Goal: Task Accomplishment & Management: Manage account settings

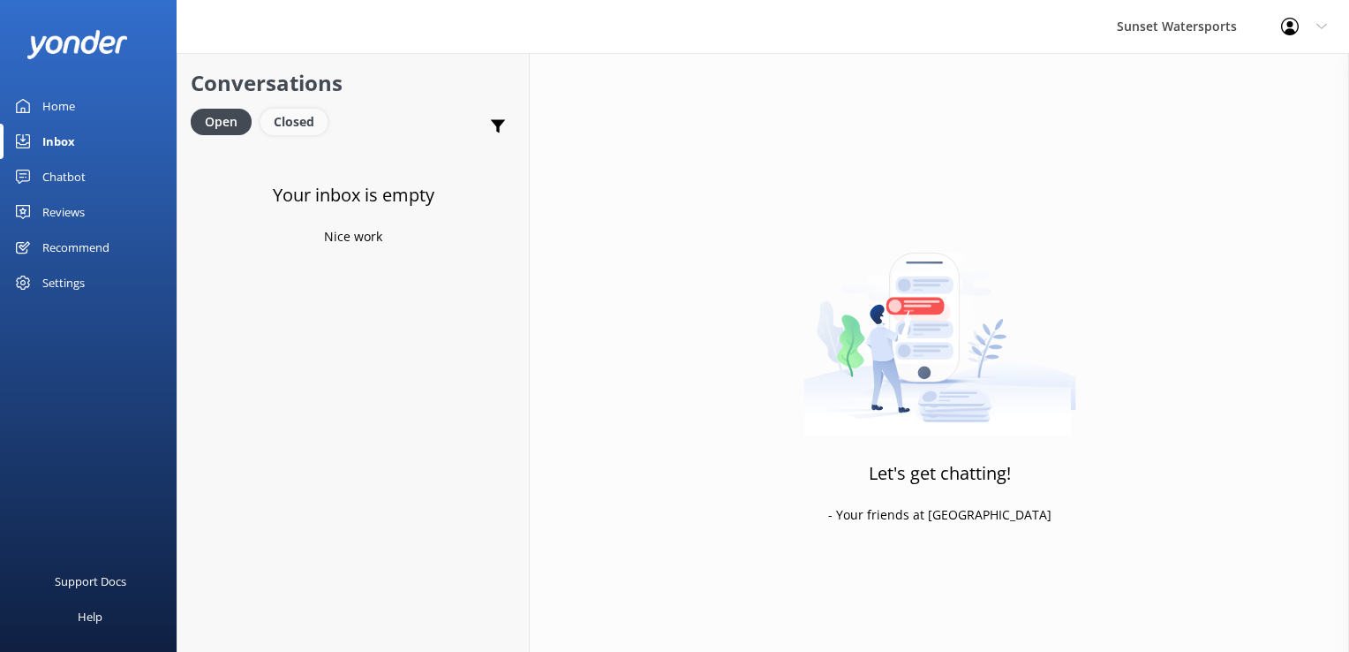
click at [267, 110] on div "Closed" at bounding box center [294, 122] width 67 height 26
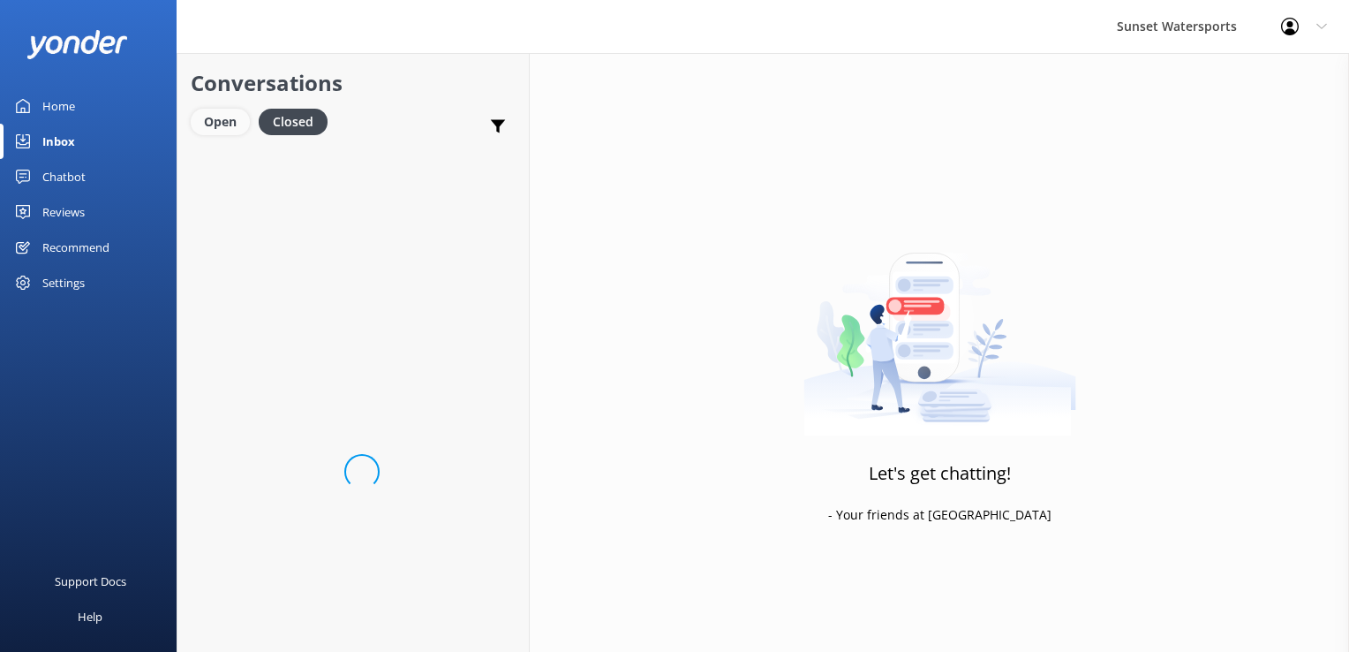
click at [211, 118] on div "Open" at bounding box center [220, 122] width 59 height 26
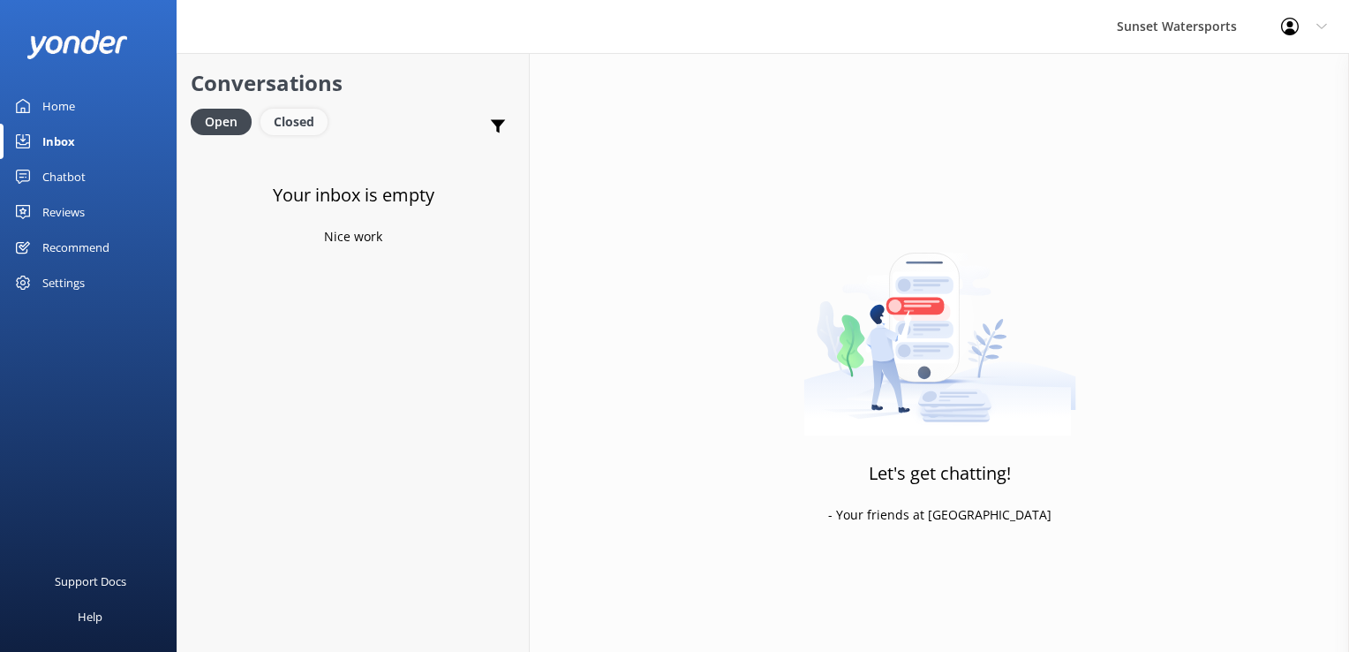
click at [285, 109] on div "Closed" at bounding box center [294, 122] width 67 height 26
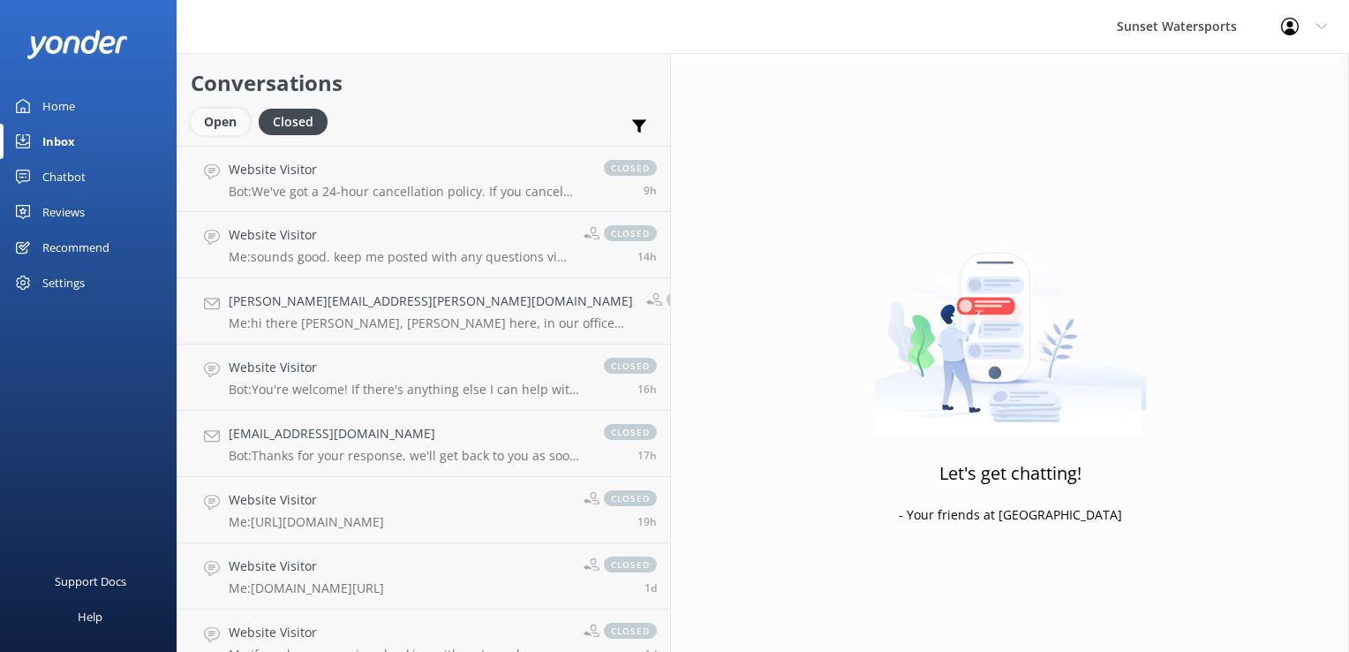
click at [220, 118] on div "Open" at bounding box center [220, 122] width 59 height 26
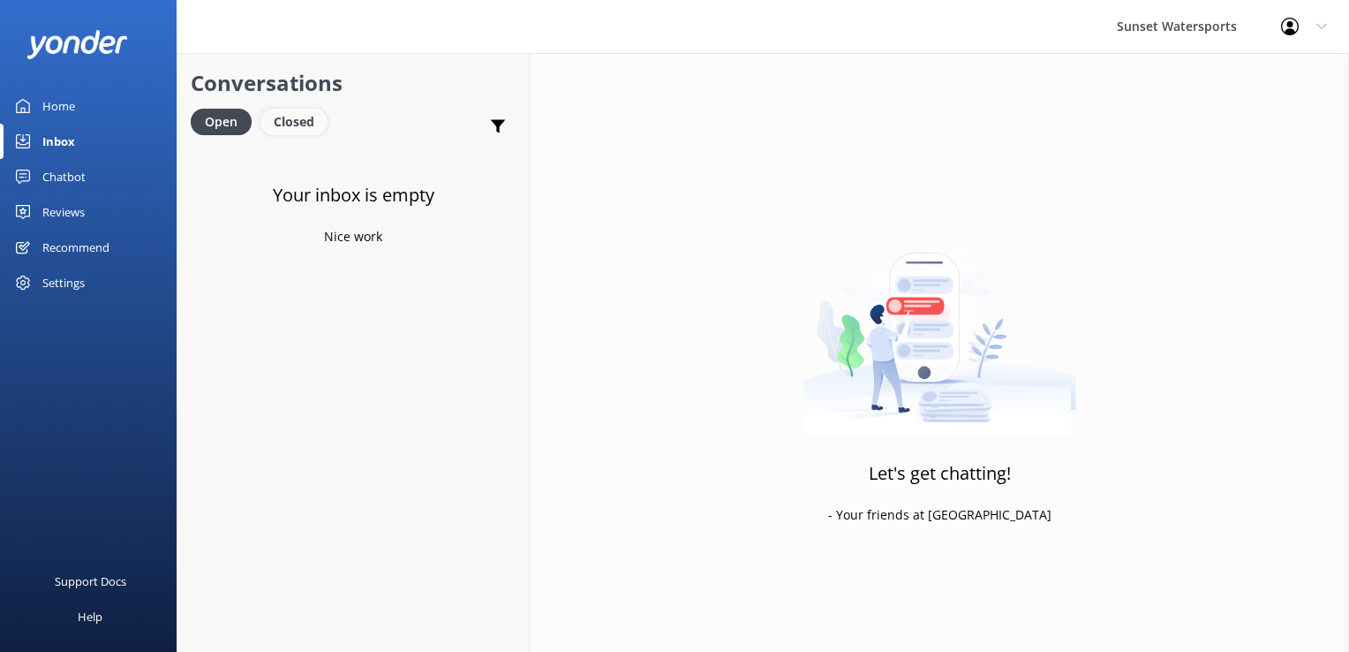
click at [284, 118] on div "Closed" at bounding box center [294, 122] width 67 height 26
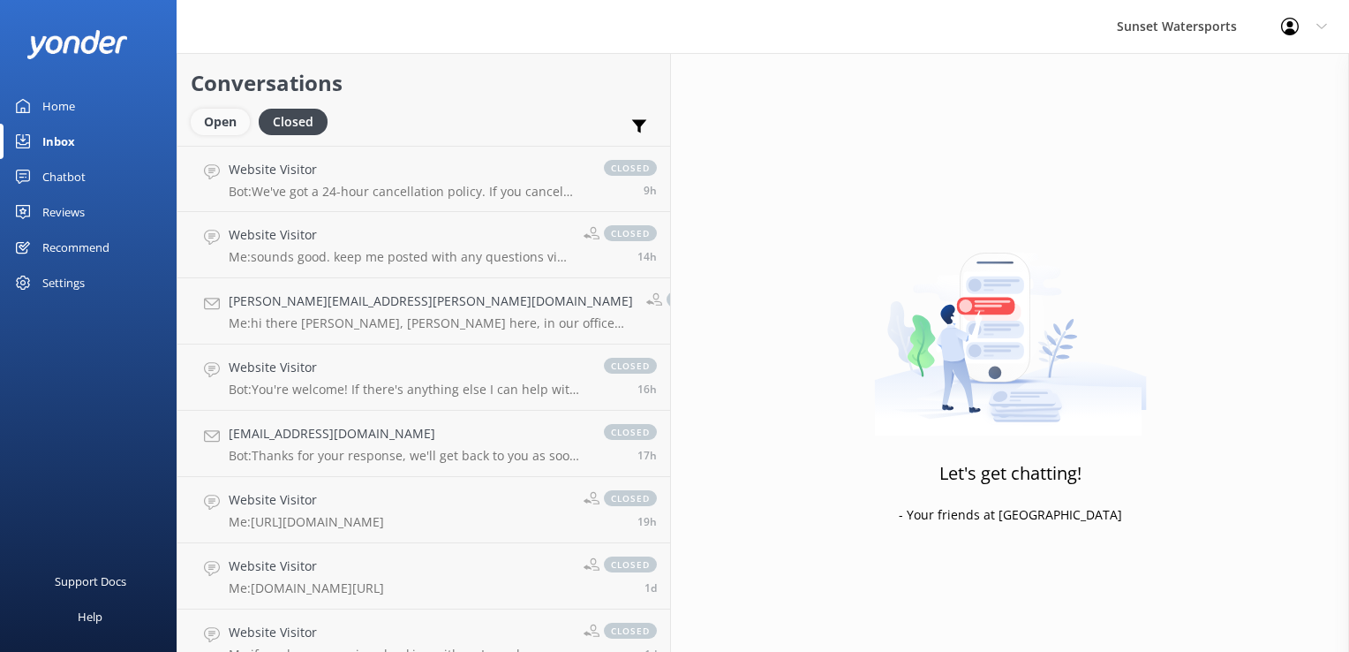
click at [230, 128] on div "Open" at bounding box center [220, 122] width 59 height 26
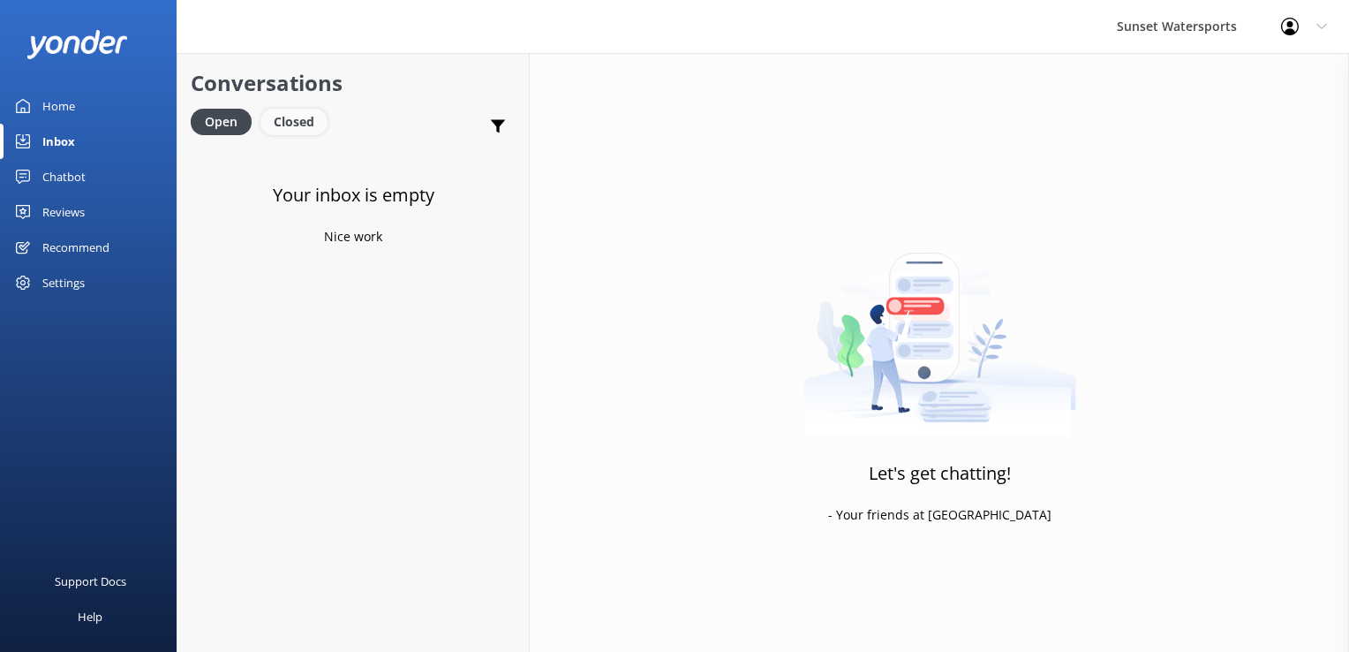
click at [301, 119] on div "Closed" at bounding box center [294, 122] width 67 height 26
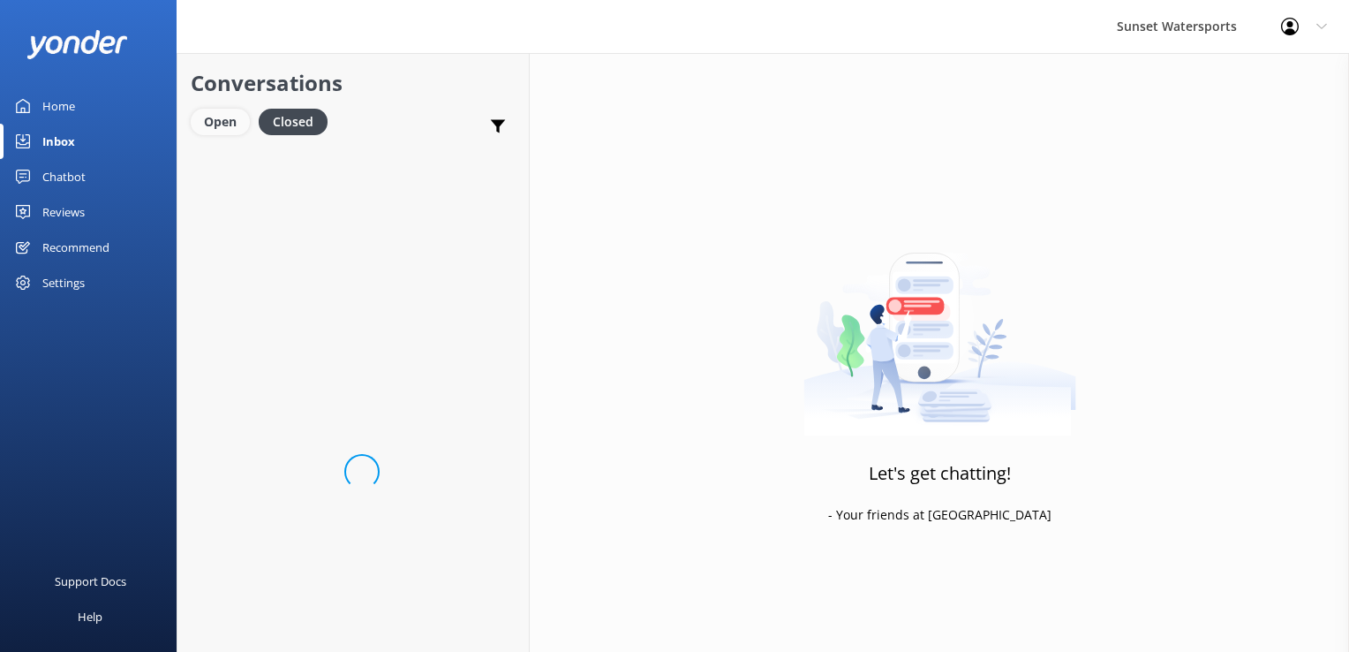
click at [217, 118] on div "Open" at bounding box center [220, 122] width 59 height 26
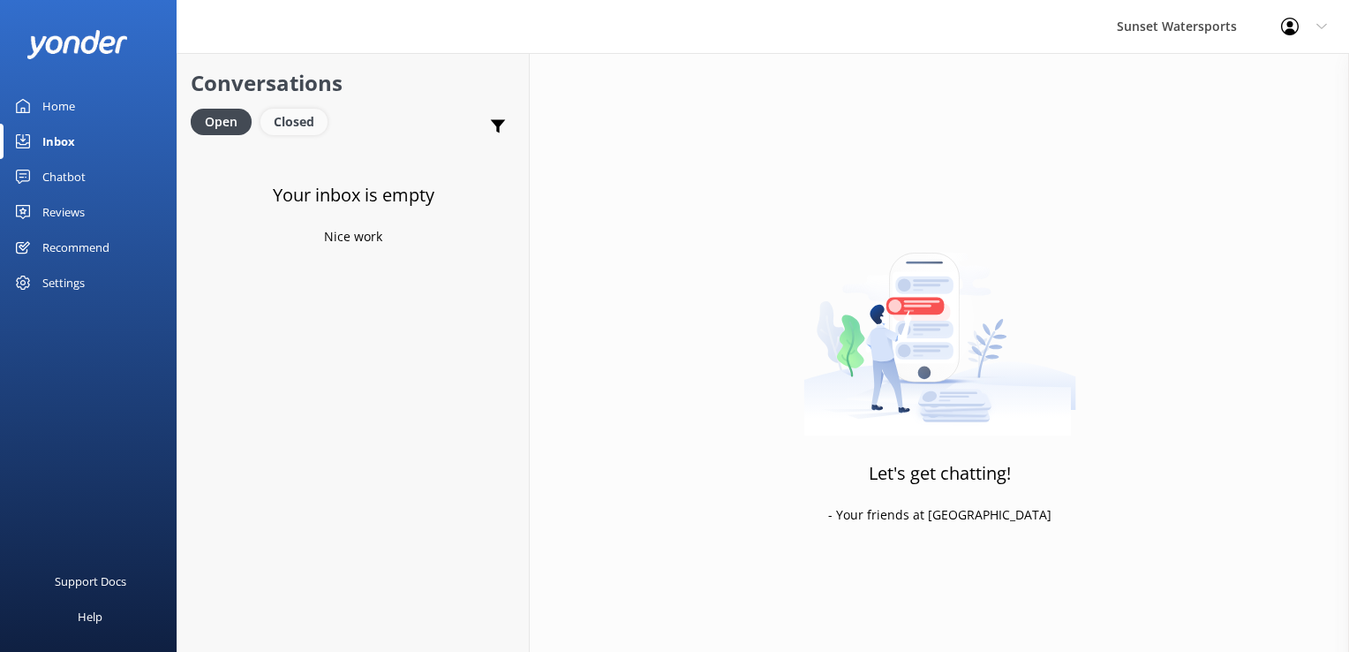
drag, startPoint x: 298, startPoint y: 117, endPoint x: 276, endPoint y: 118, distance: 21.2
click at [298, 117] on div "Closed" at bounding box center [294, 122] width 67 height 26
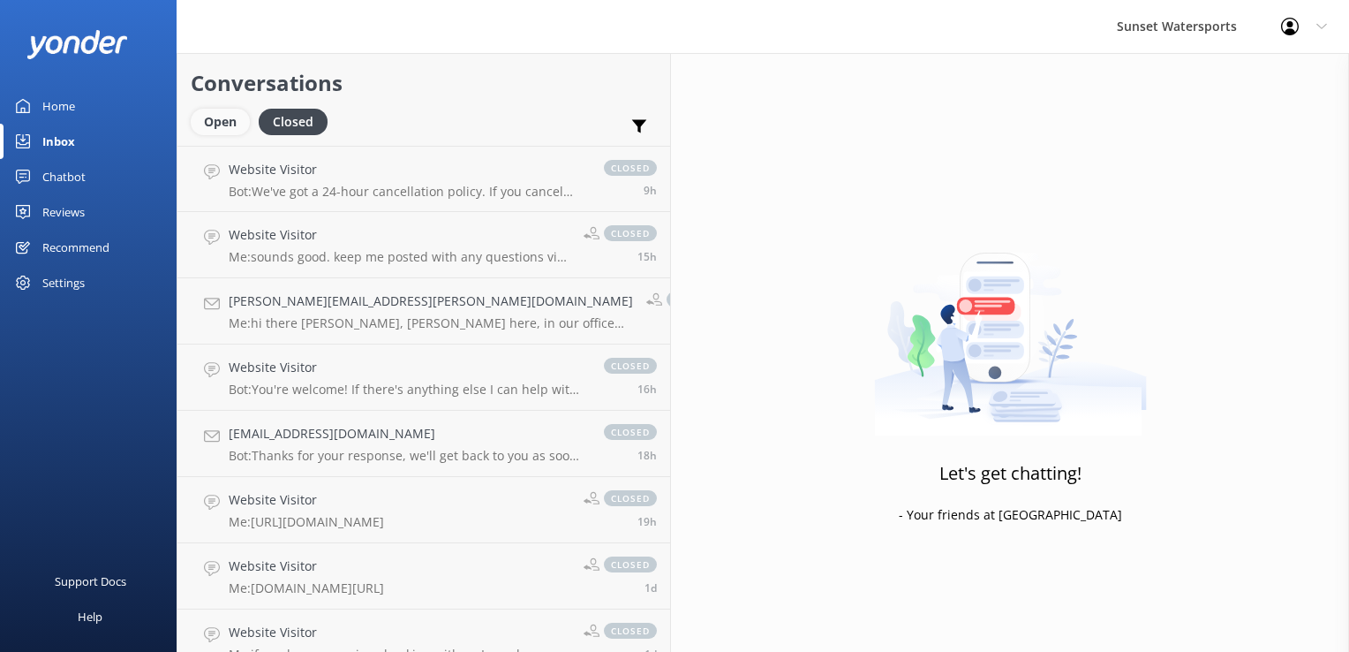
click at [208, 117] on div "Open" at bounding box center [220, 122] width 59 height 26
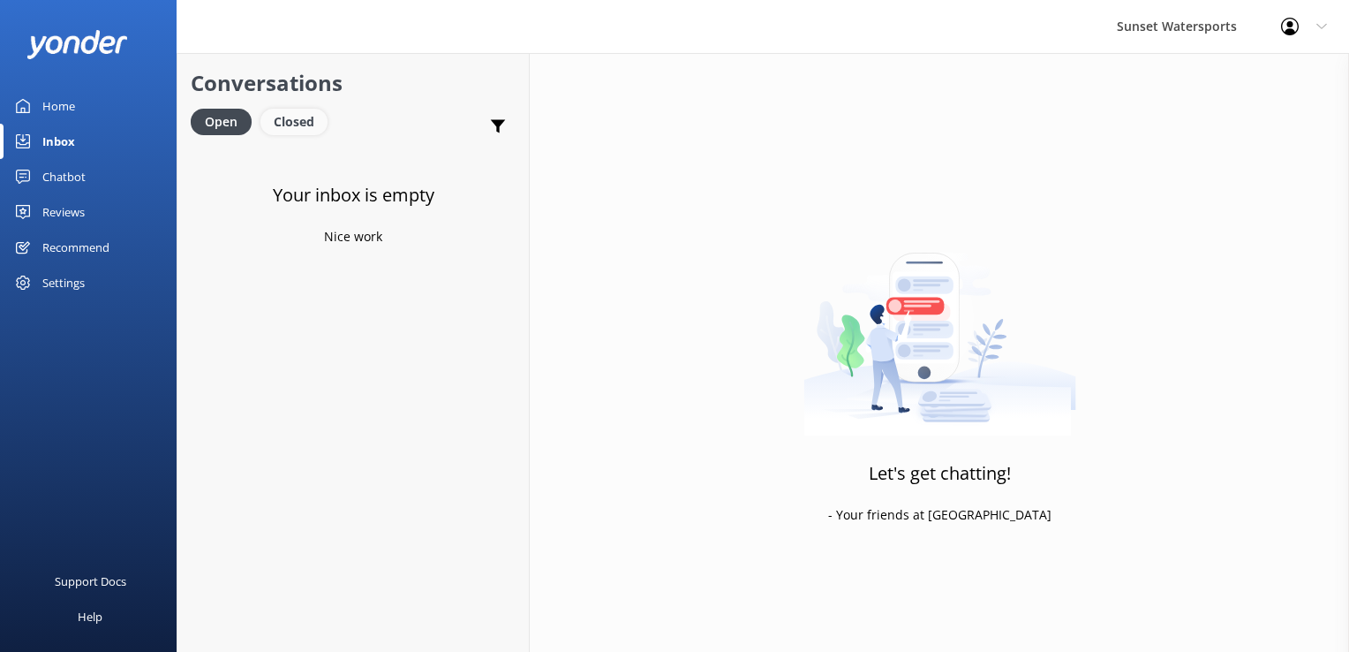
drag, startPoint x: 311, startPoint y: 120, endPoint x: 298, endPoint y: 120, distance: 13.2
click at [311, 120] on div "Closed" at bounding box center [294, 122] width 67 height 26
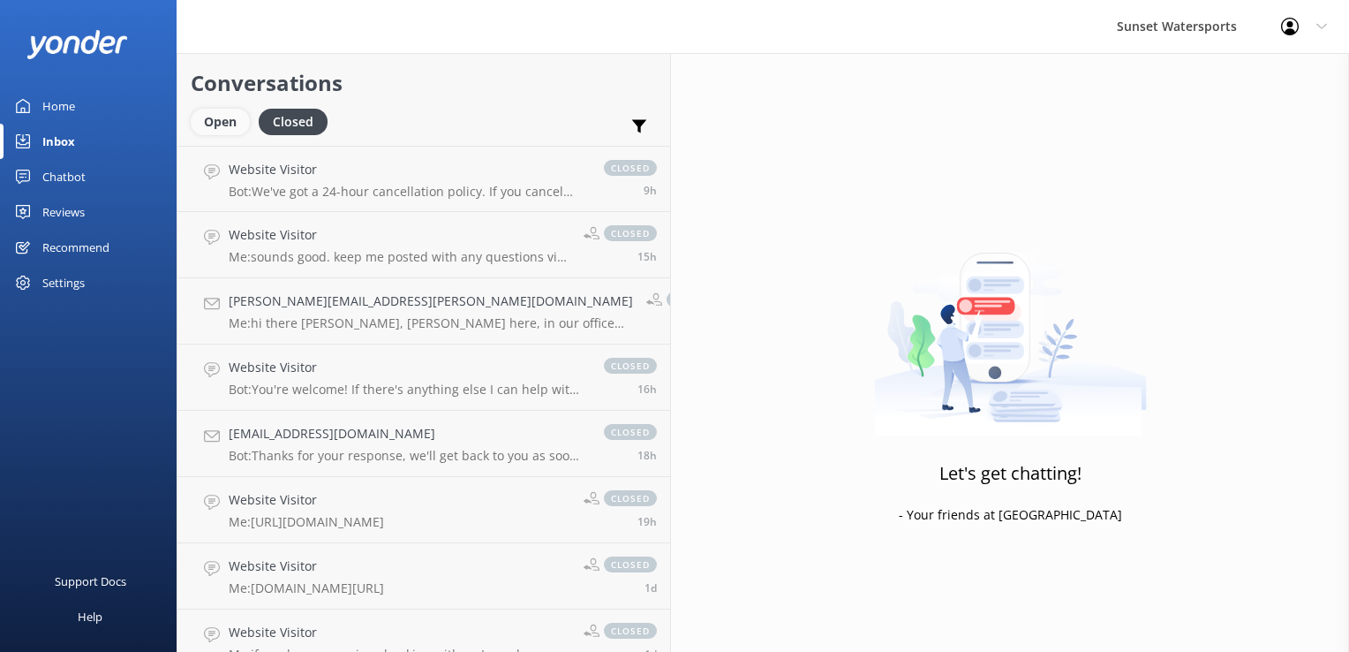
click at [222, 124] on div "Open" at bounding box center [220, 122] width 59 height 26
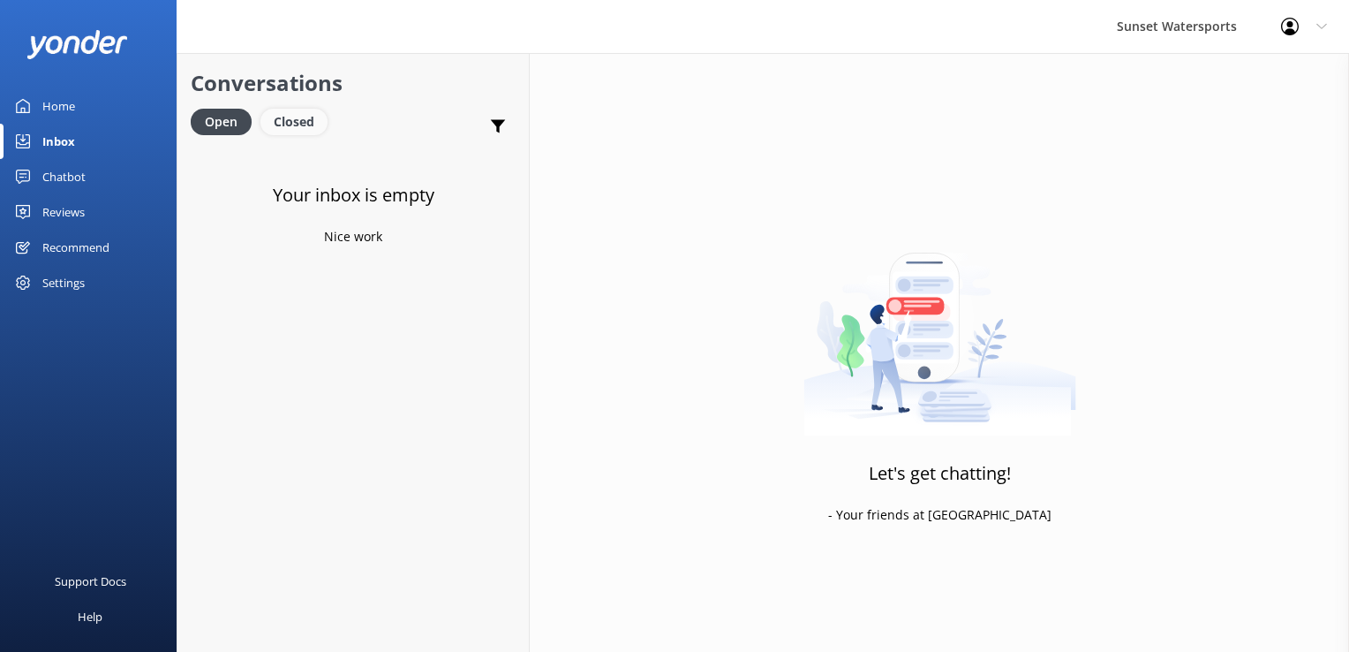
click at [297, 110] on div "Closed" at bounding box center [294, 122] width 67 height 26
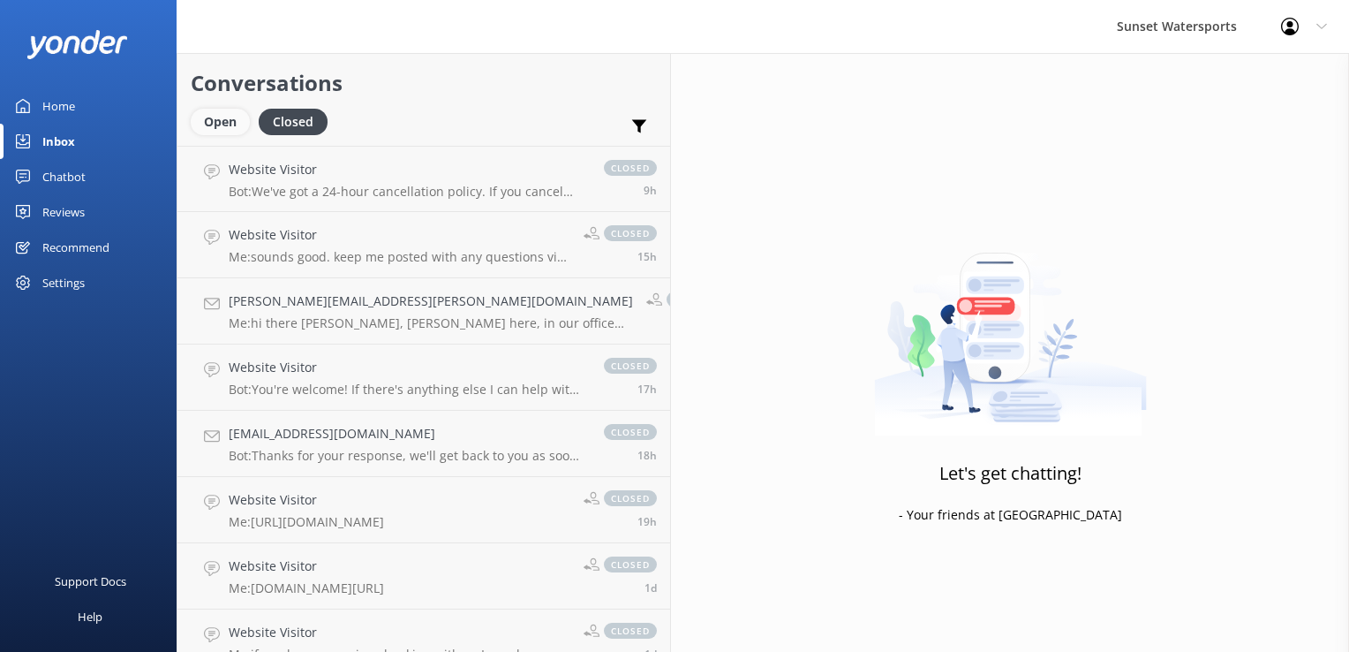
click at [223, 119] on div "Open" at bounding box center [220, 122] width 59 height 26
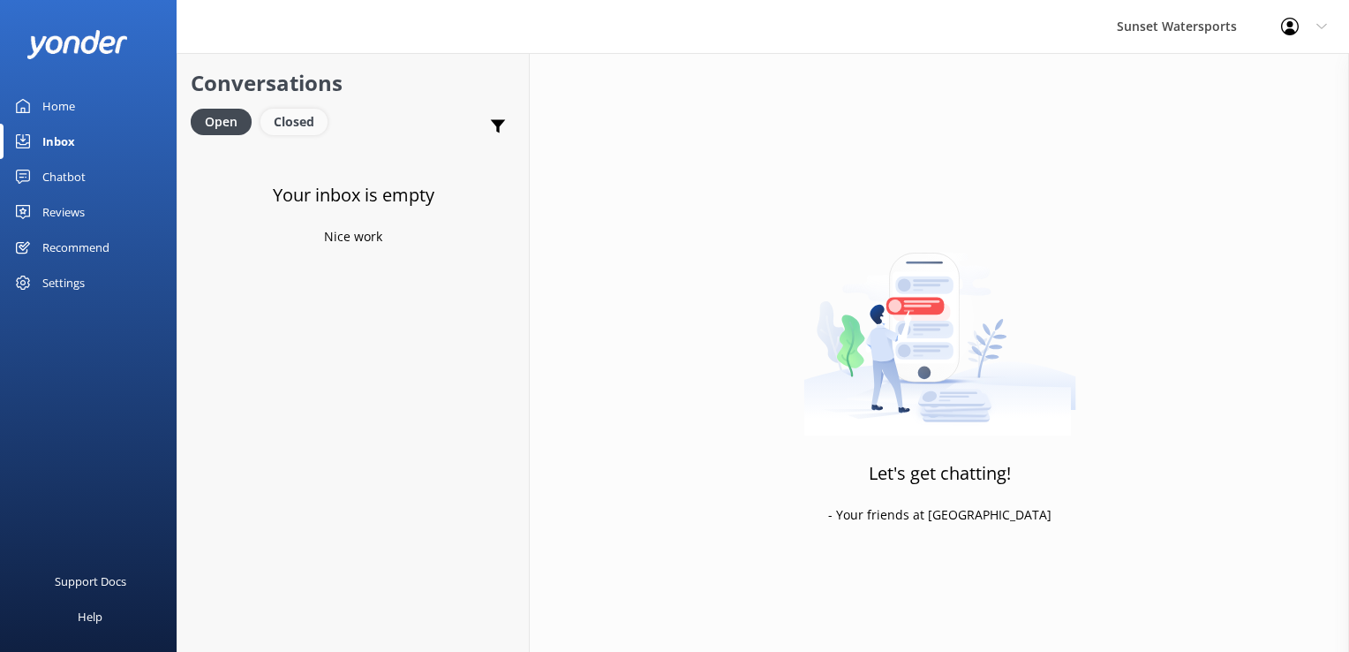
click at [299, 126] on div "Closed" at bounding box center [294, 122] width 67 height 26
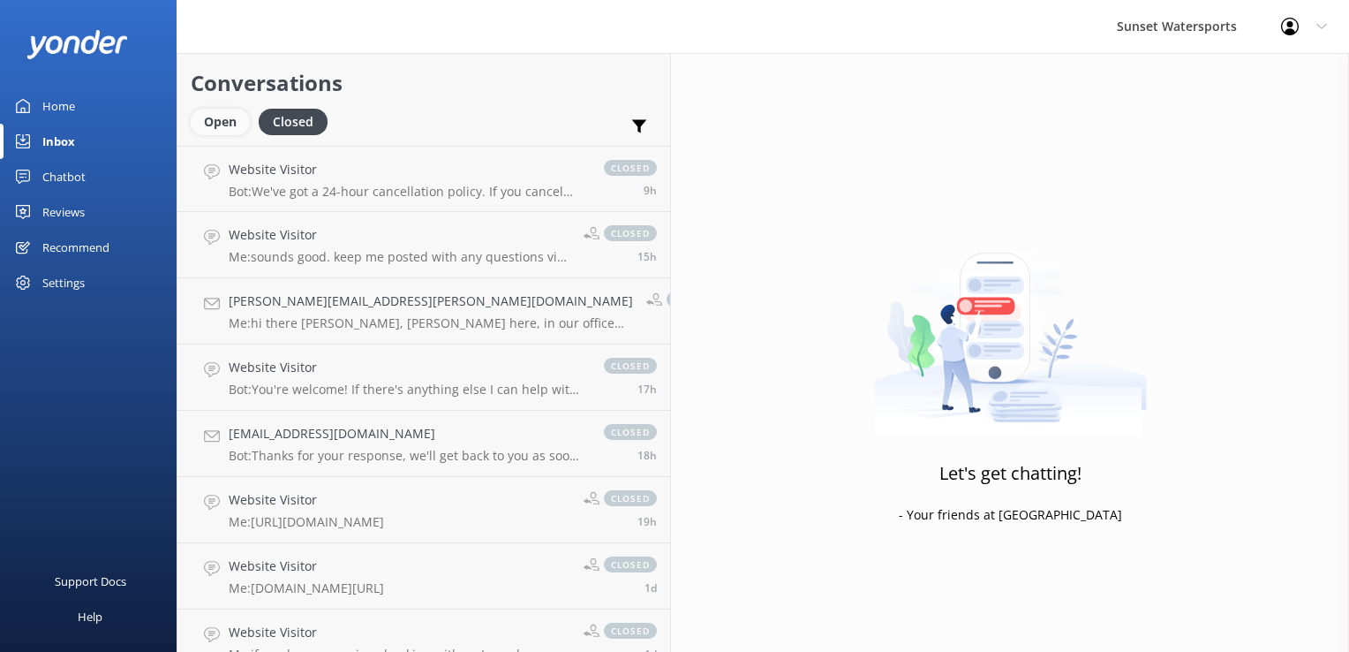
click at [218, 123] on div "Open" at bounding box center [220, 122] width 59 height 26
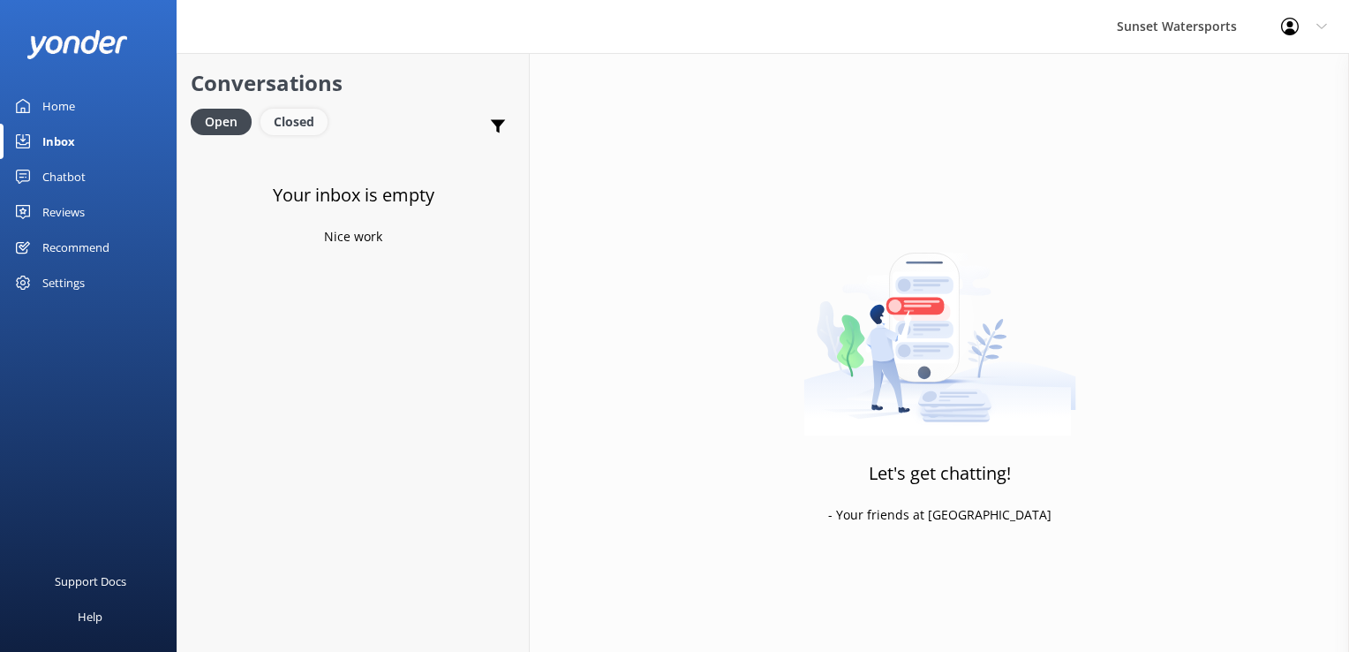
click at [302, 132] on div "Closed" at bounding box center [294, 122] width 67 height 26
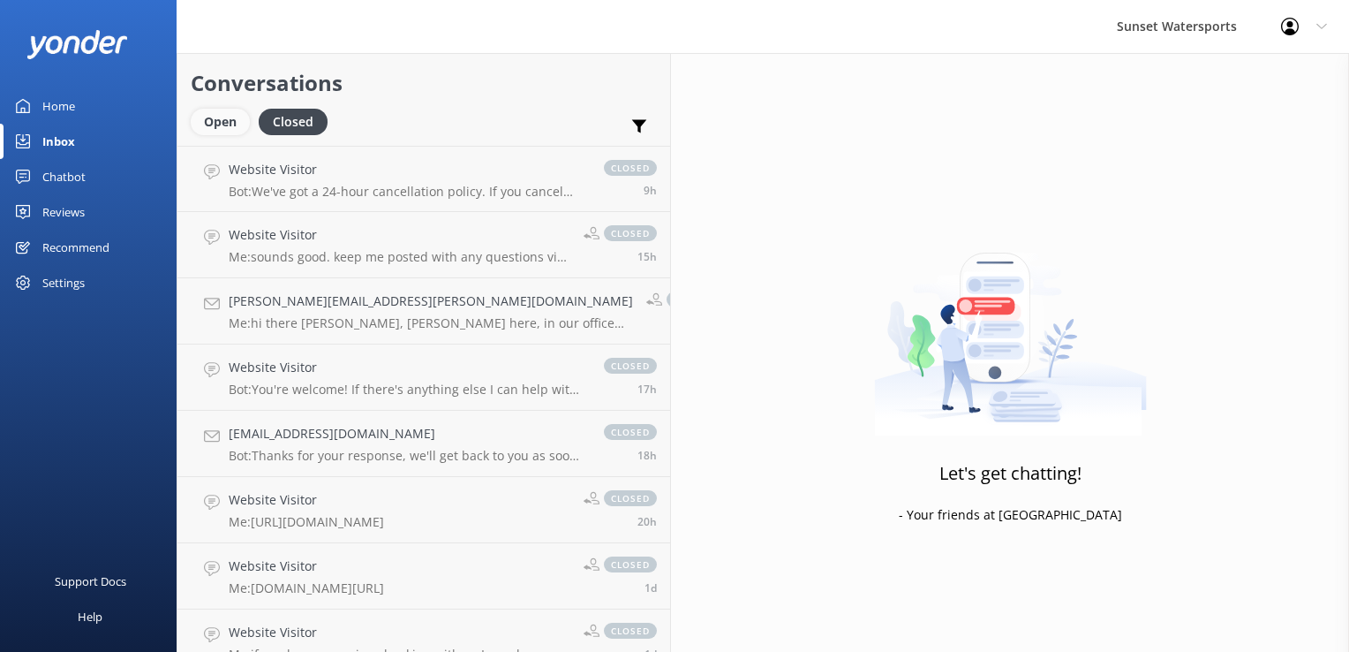
click at [229, 126] on div "Open" at bounding box center [220, 122] width 59 height 26
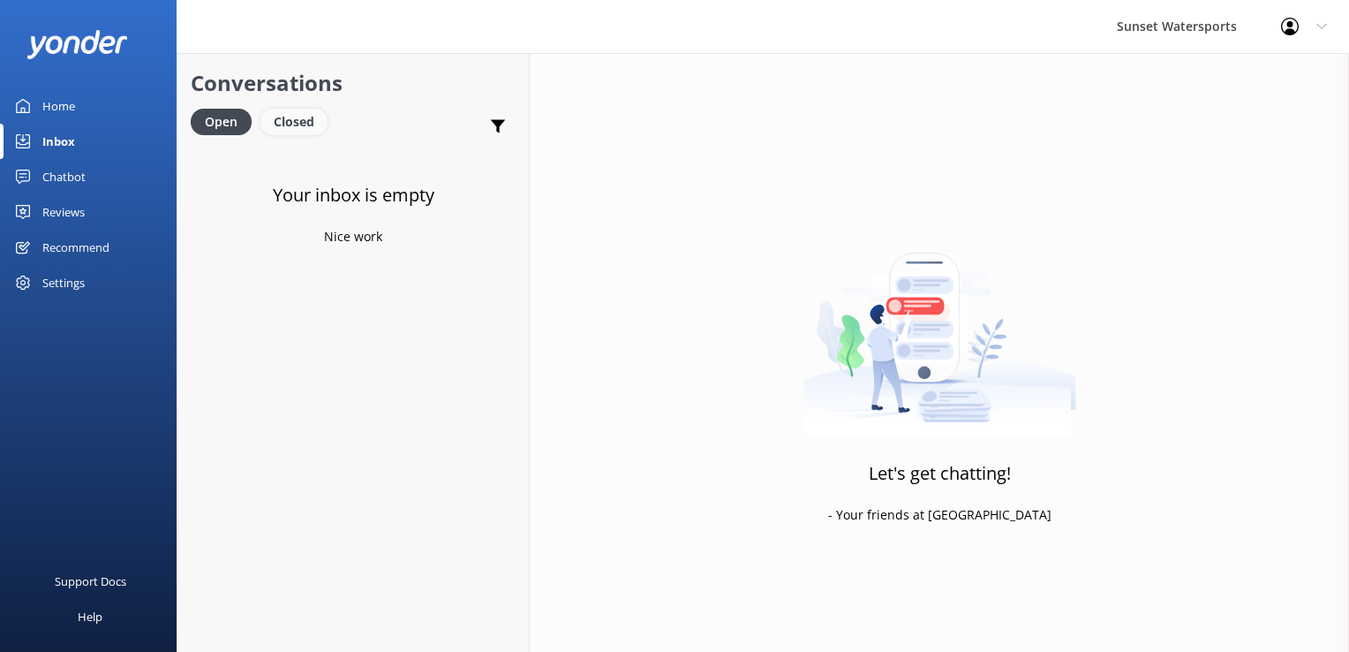
click at [293, 122] on div "Closed" at bounding box center [294, 122] width 67 height 26
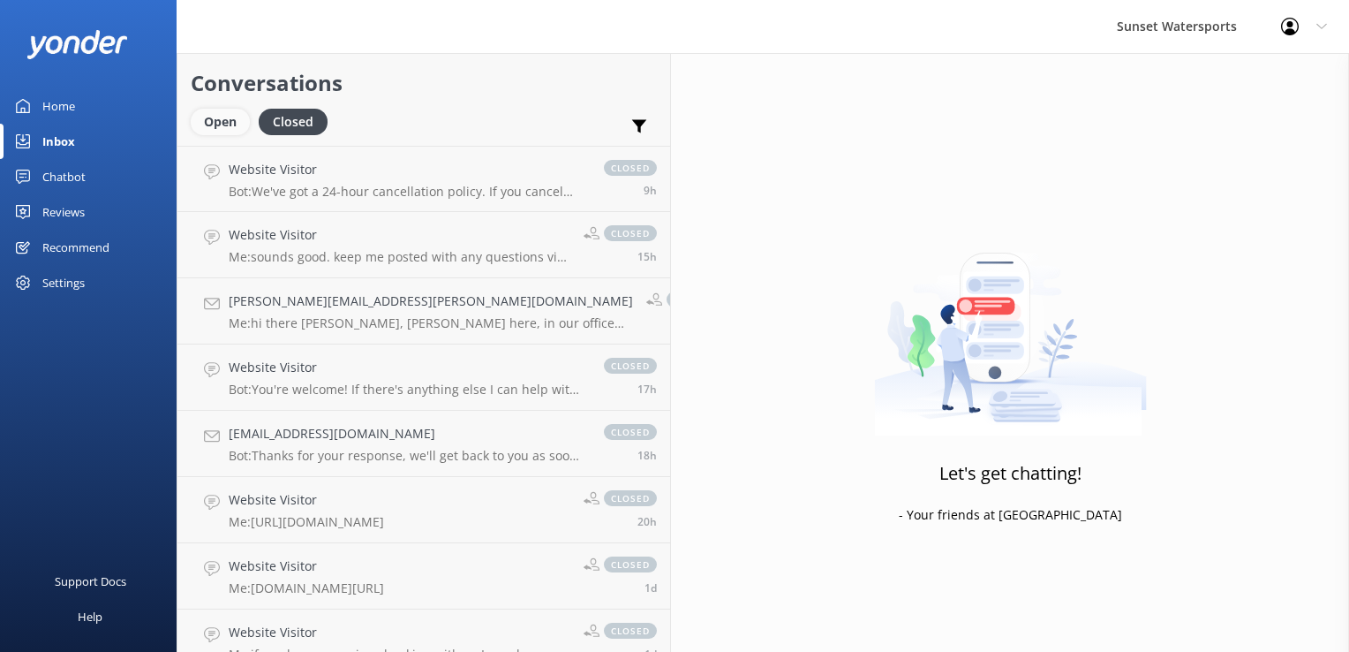
click at [214, 126] on div "Open" at bounding box center [220, 122] width 59 height 26
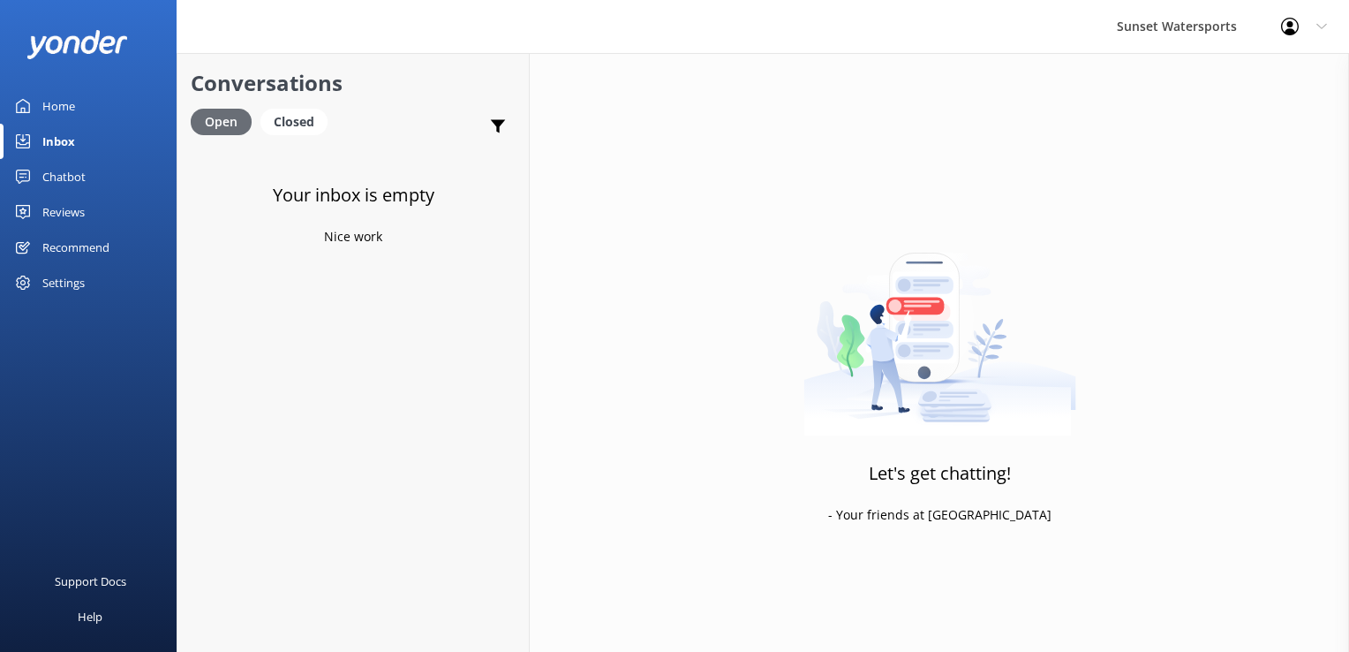
drag, startPoint x: 291, startPoint y: 122, endPoint x: 246, endPoint y: 123, distance: 44.2
click at [291, 122] on div "Closed" at bounding box center [294, 122] width 67 height 26
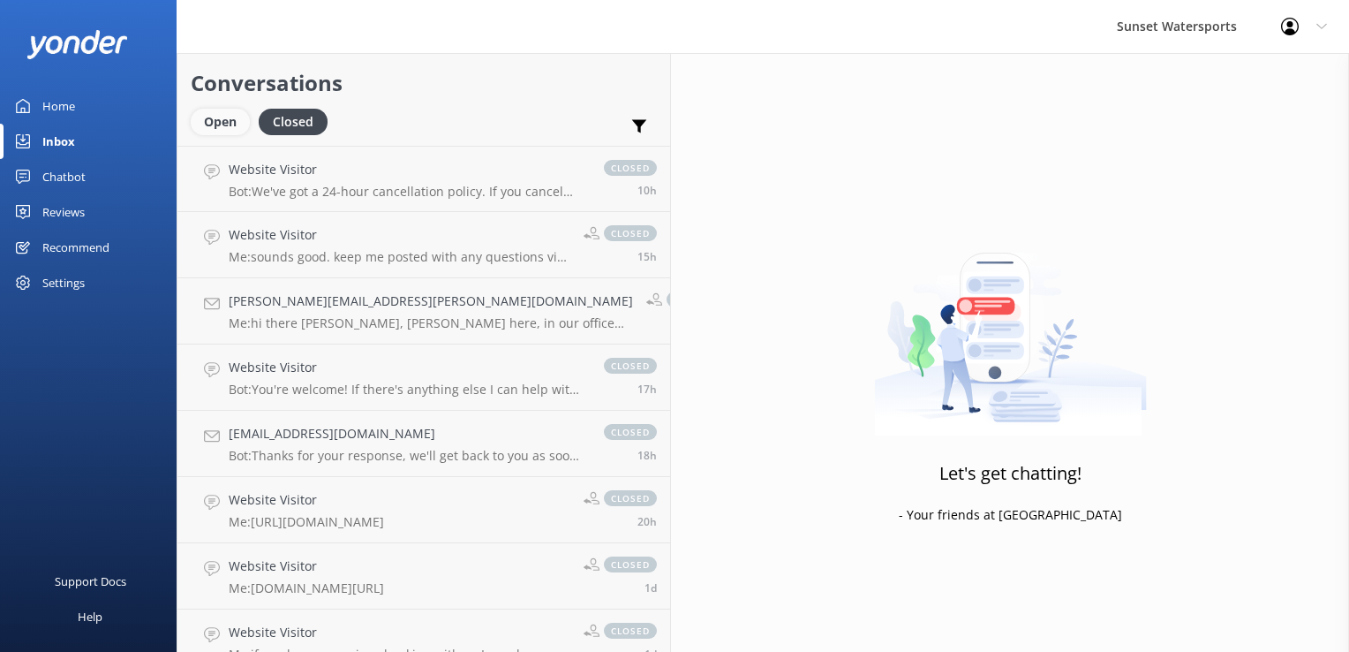
click at [223, 126] on div "Open" at bounding box center [220, 122] width 59 height 26
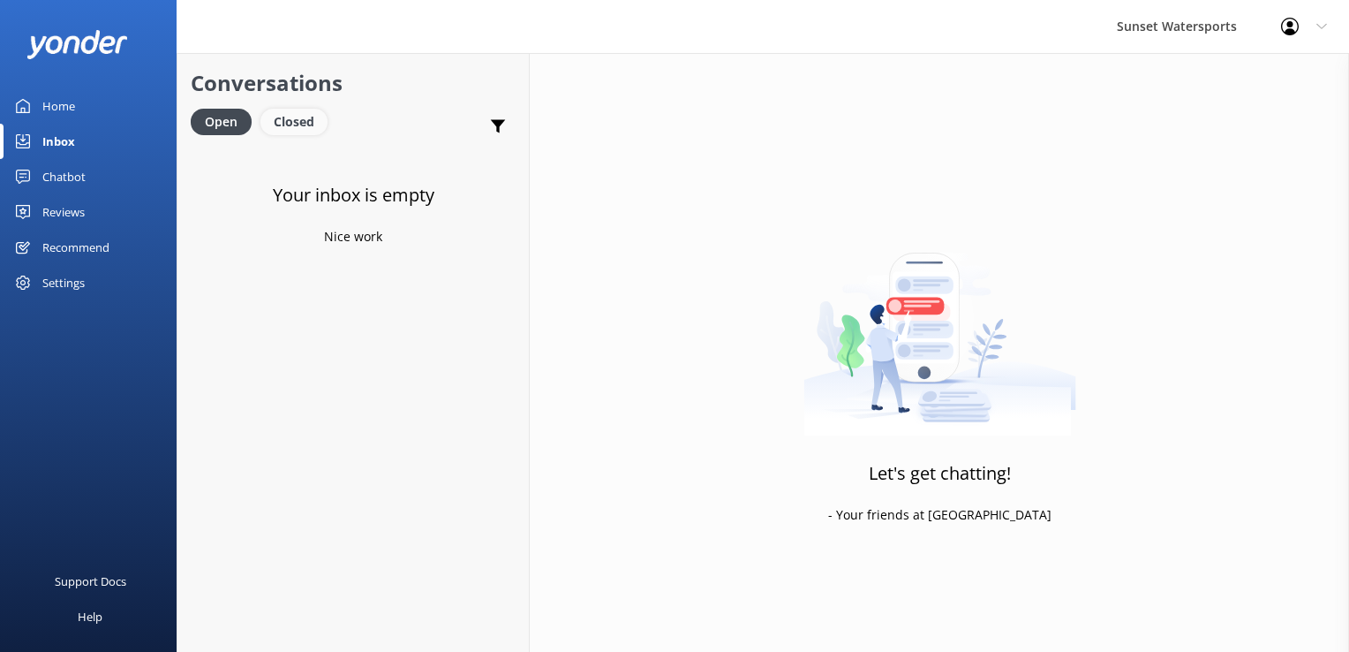
click at [283, 122] on div "Closed" at bounding box center [294, 122] width 67 height 26
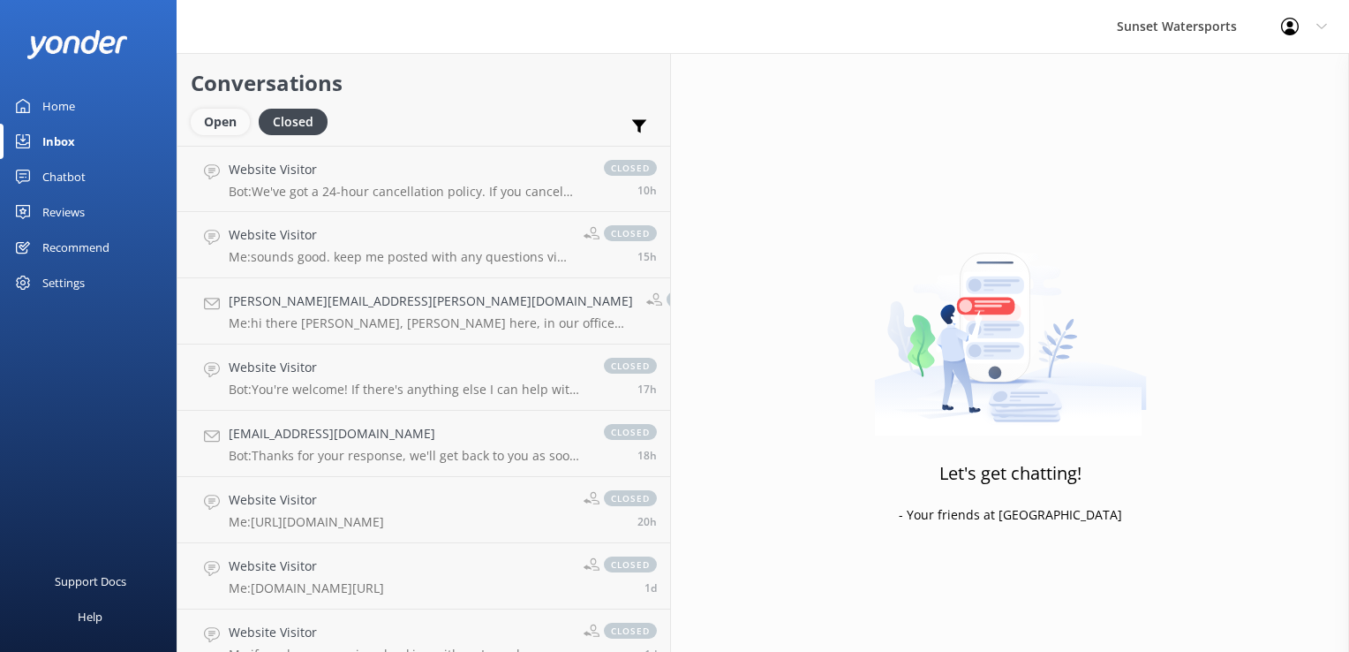
click at [218, 114] on div "Open" at bounding box center [220, 122] width 59 height 26
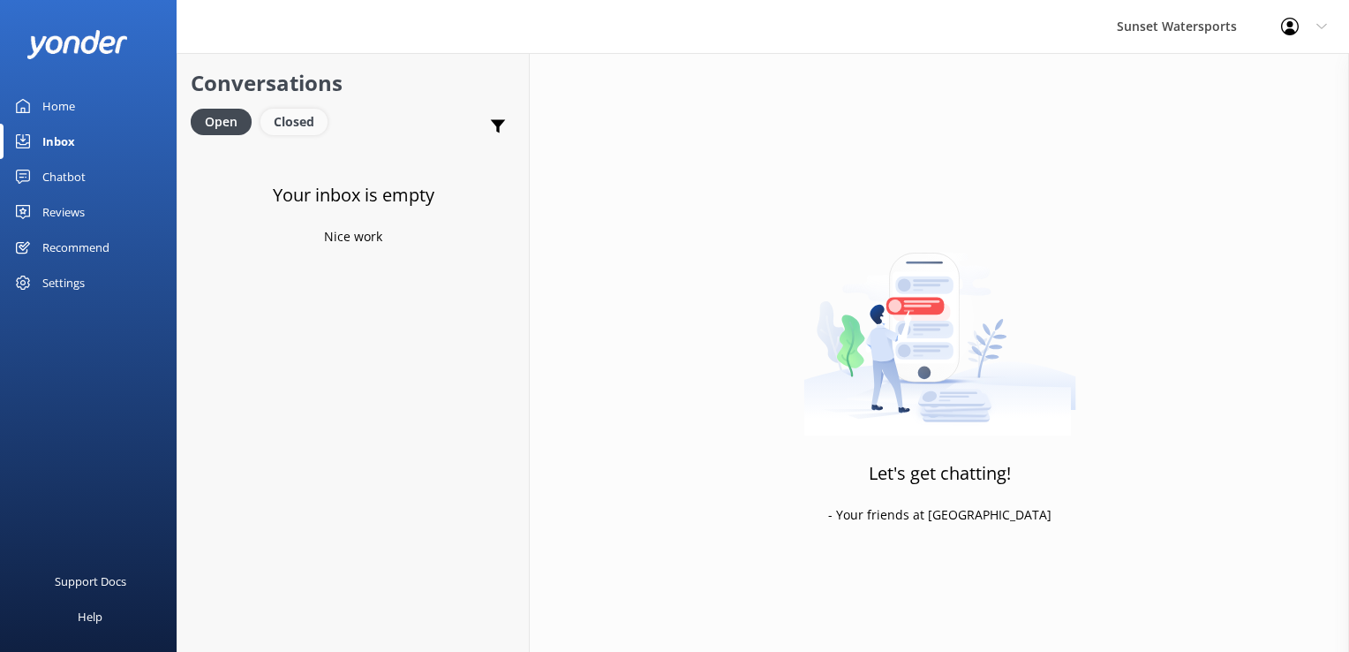
click at [316, 117] on div "Closed" at bounding box center [294, 122] width 67 height 26
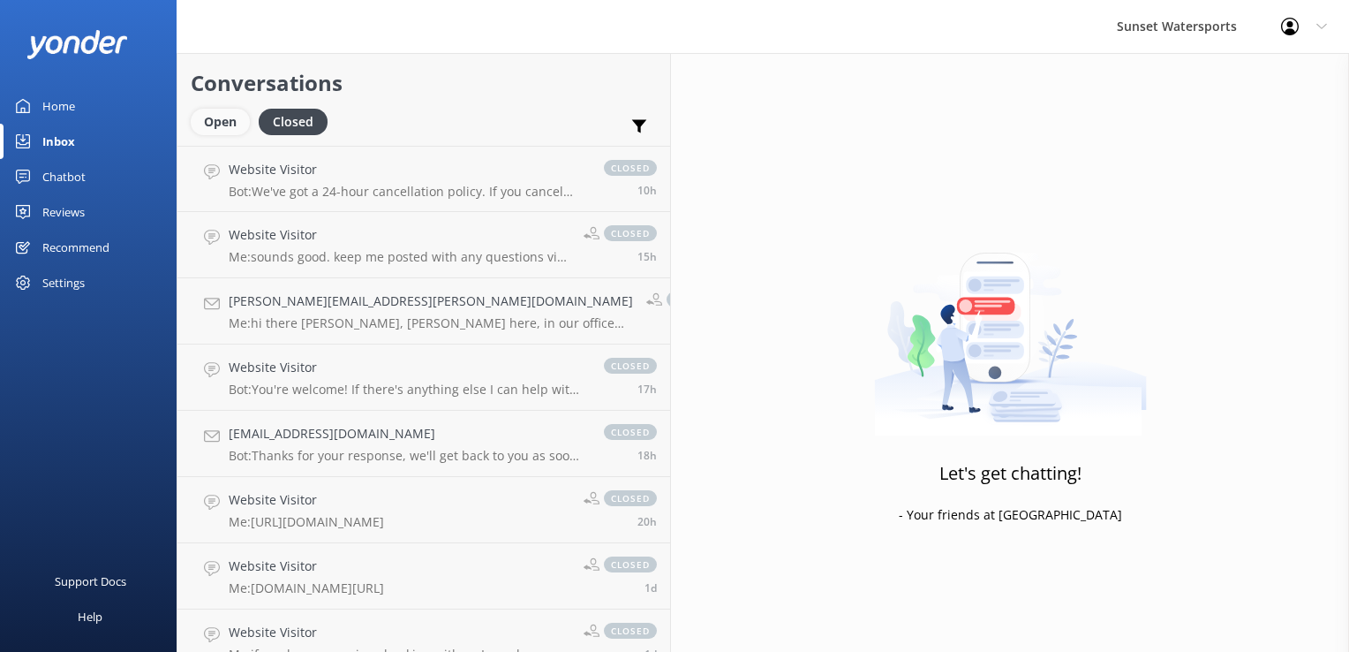
click at [233, 113] on div "Open" at bounding box center [220, 122] width 59 height 26
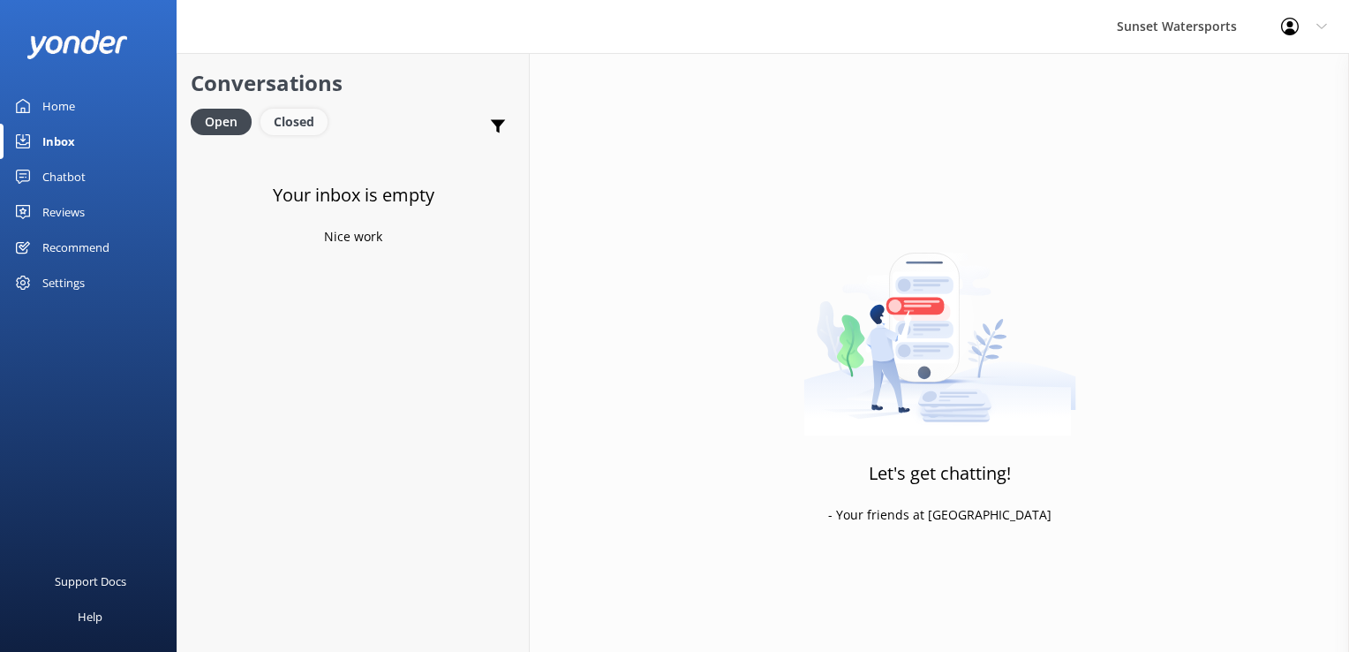
click at [285, 121] on div "Closed" at bounding box center [294, 122] width 67 height 26
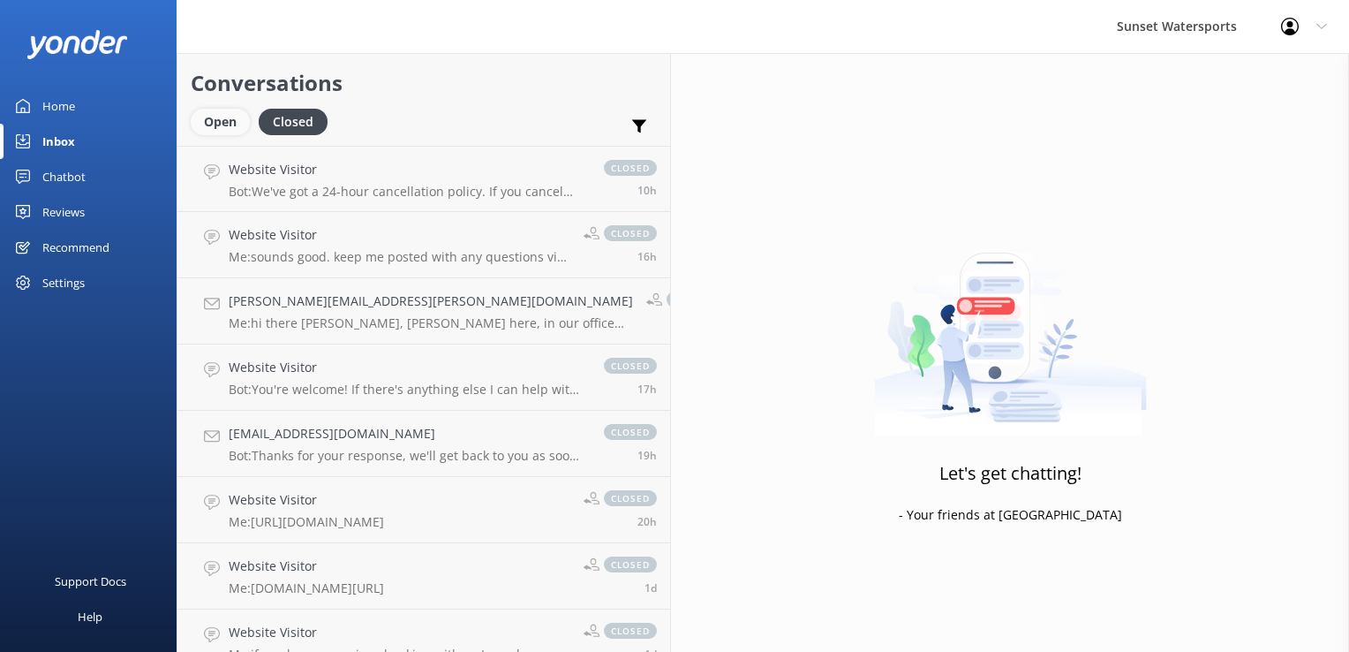
click at [230, 132] on div "Open" at bounding box center [220, 122] width 59 height 26
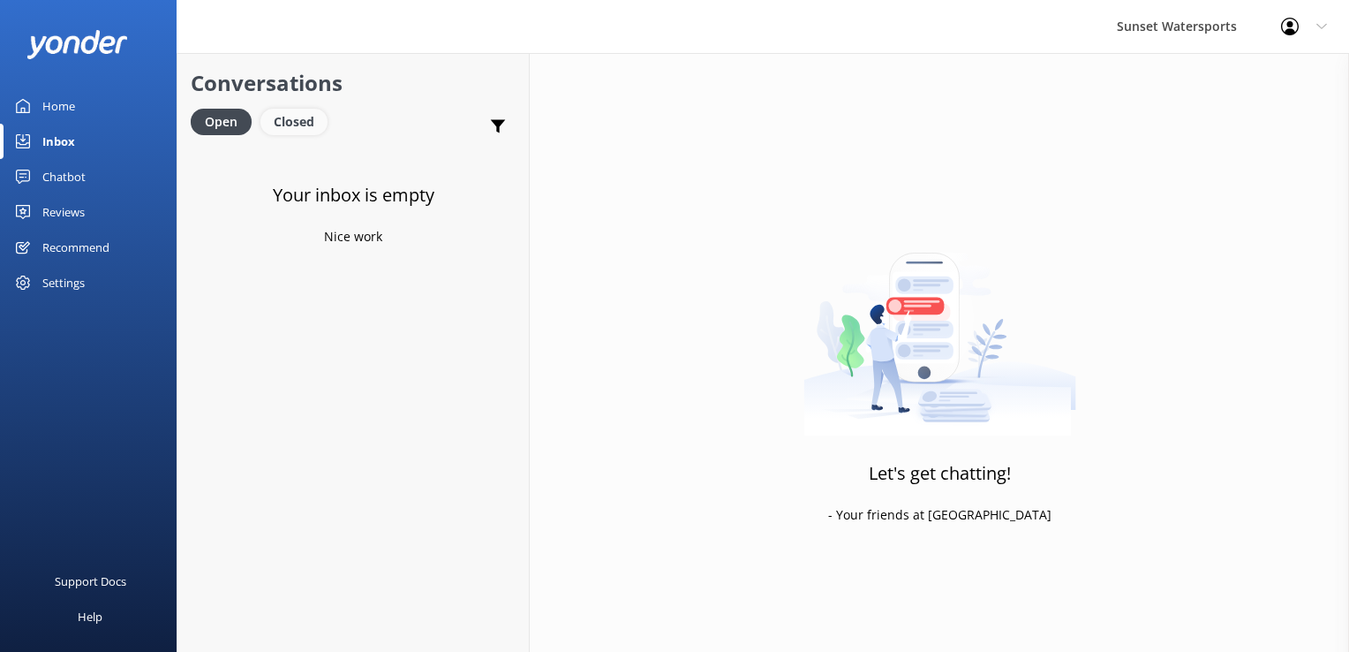
click at [281, 111] on div "Closed" at bounding box center [294, 122] width 67 height 26
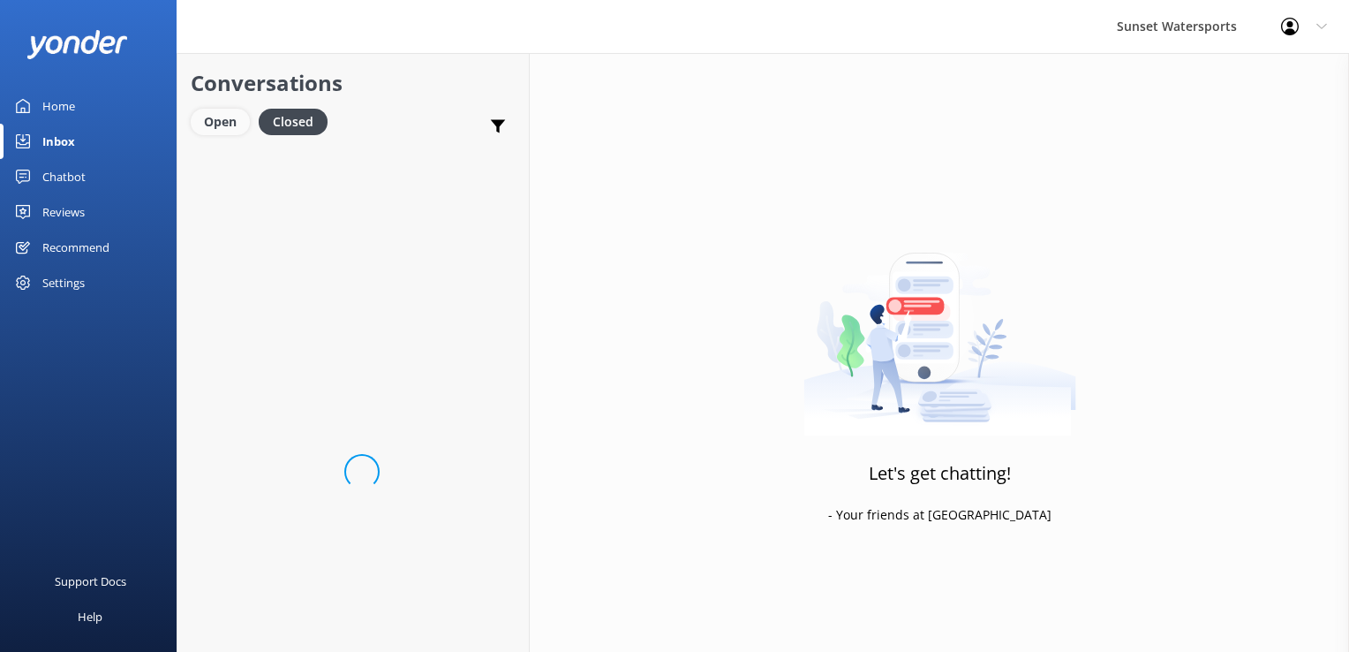
click at [235, 123] on div "Open" at bounding box center [220, 122] width 59 height 26
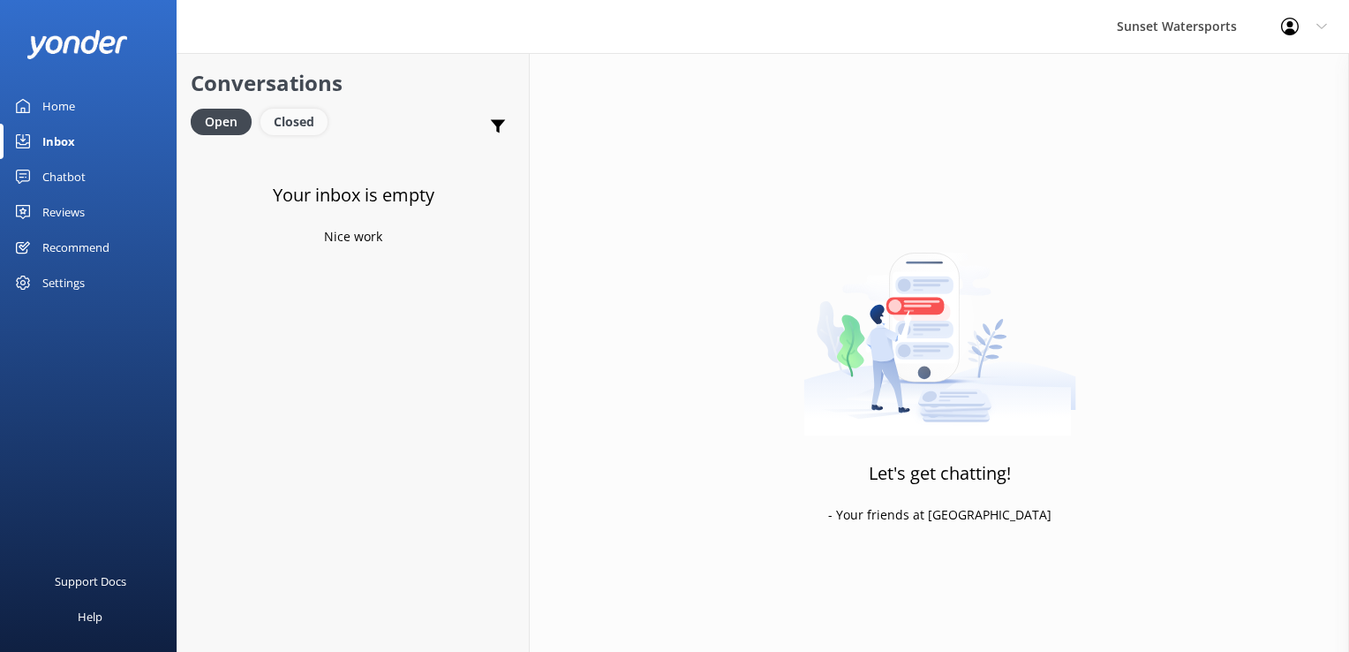
click at [304, 119] on div "Closed" at bounding box center [294, 122] width 67 height 26
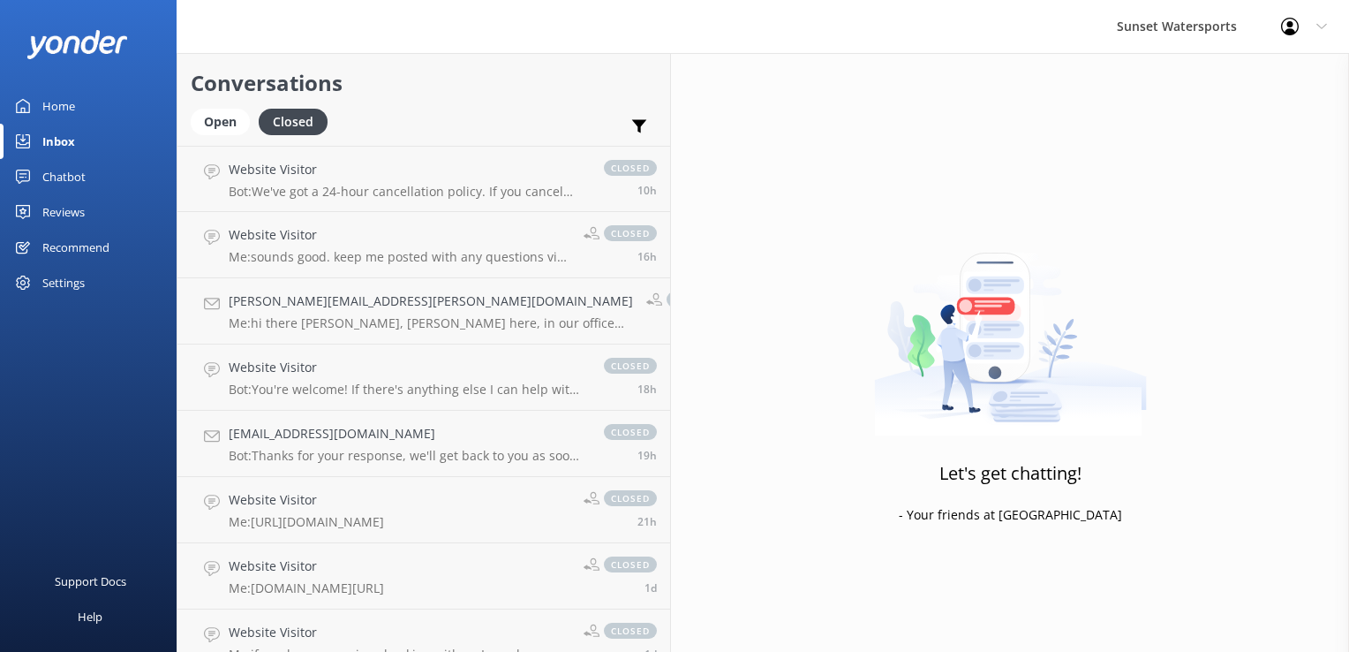
click at [68, 180] on div "Chatbot" at bounding box center [63, 176] width 43 height 35
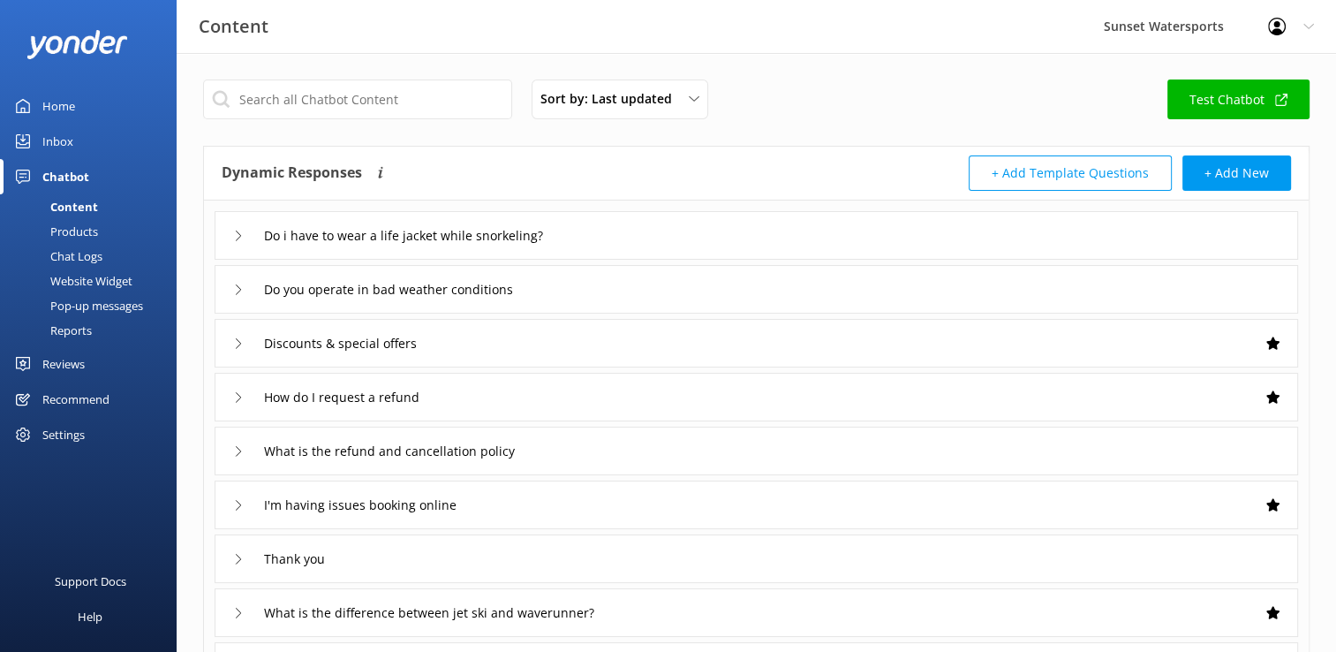
click at [84, 141] on link "Inbox" at bounding box center [88, 141] width 177 height 35
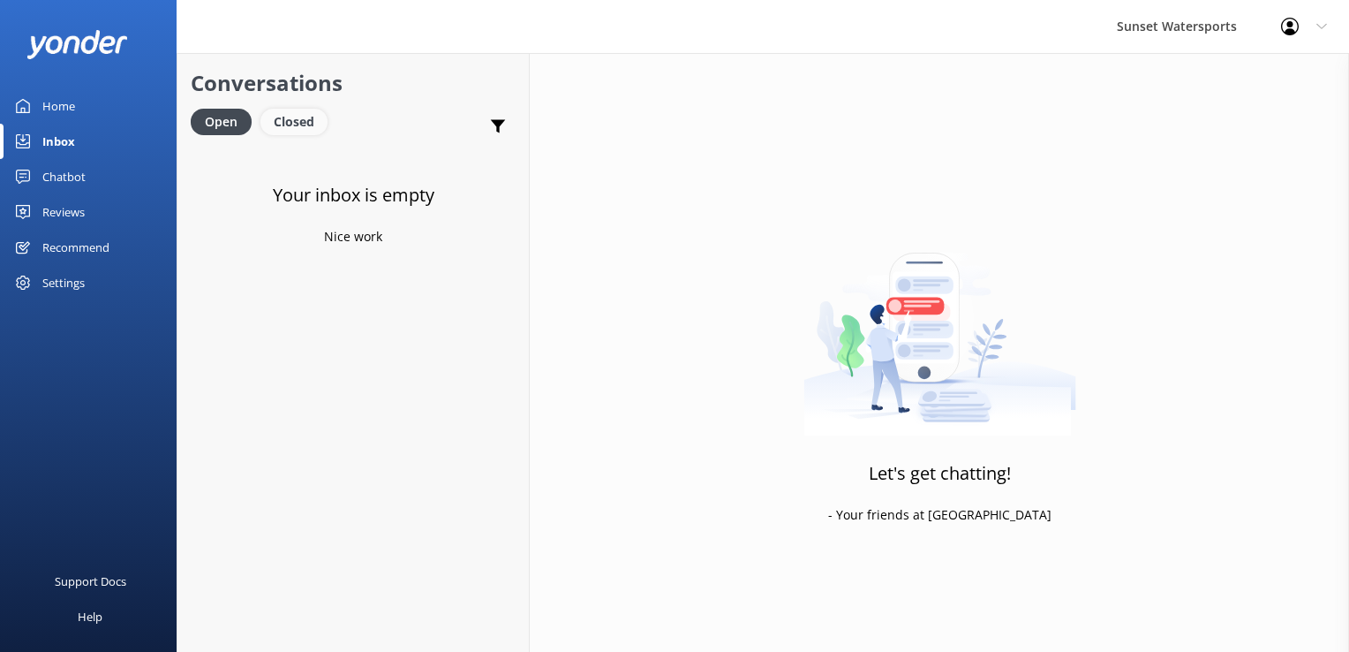
click at [293, 118] on div "Closed" at bounding box center [294, 122] width 67 height 26
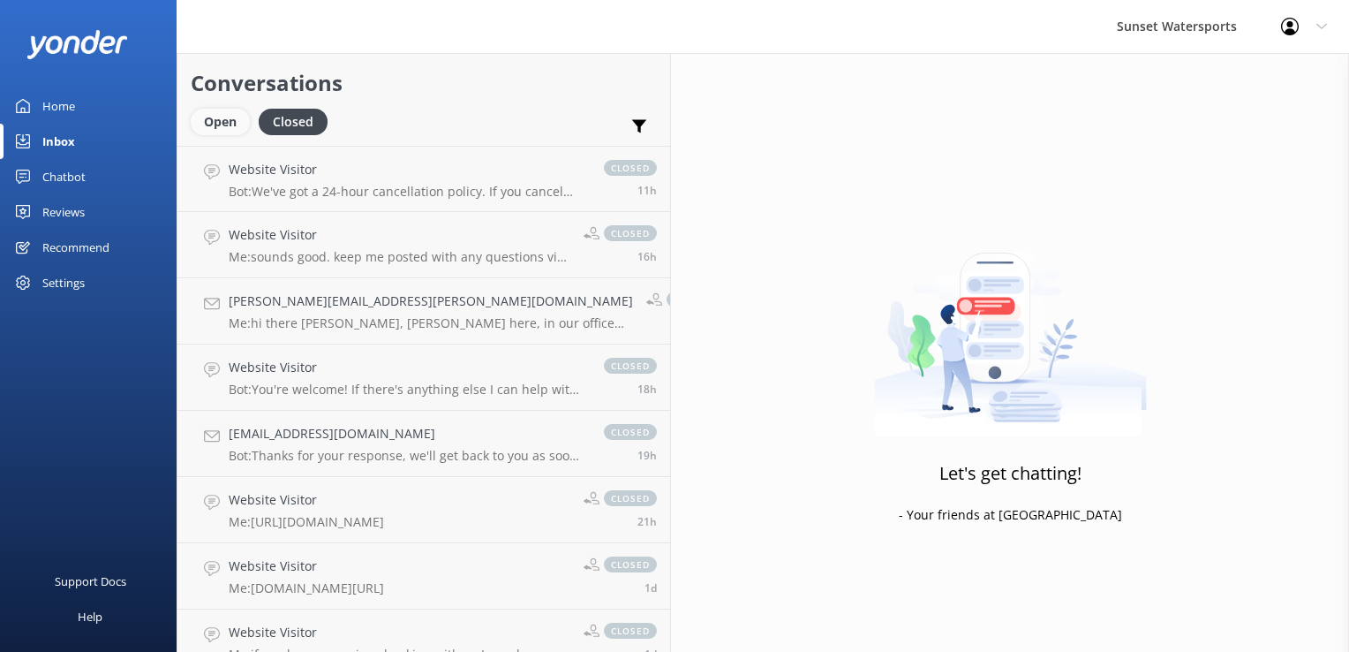
click at [206, 119] on div "Open" at bounding box center [220, 122] width 59 height 26
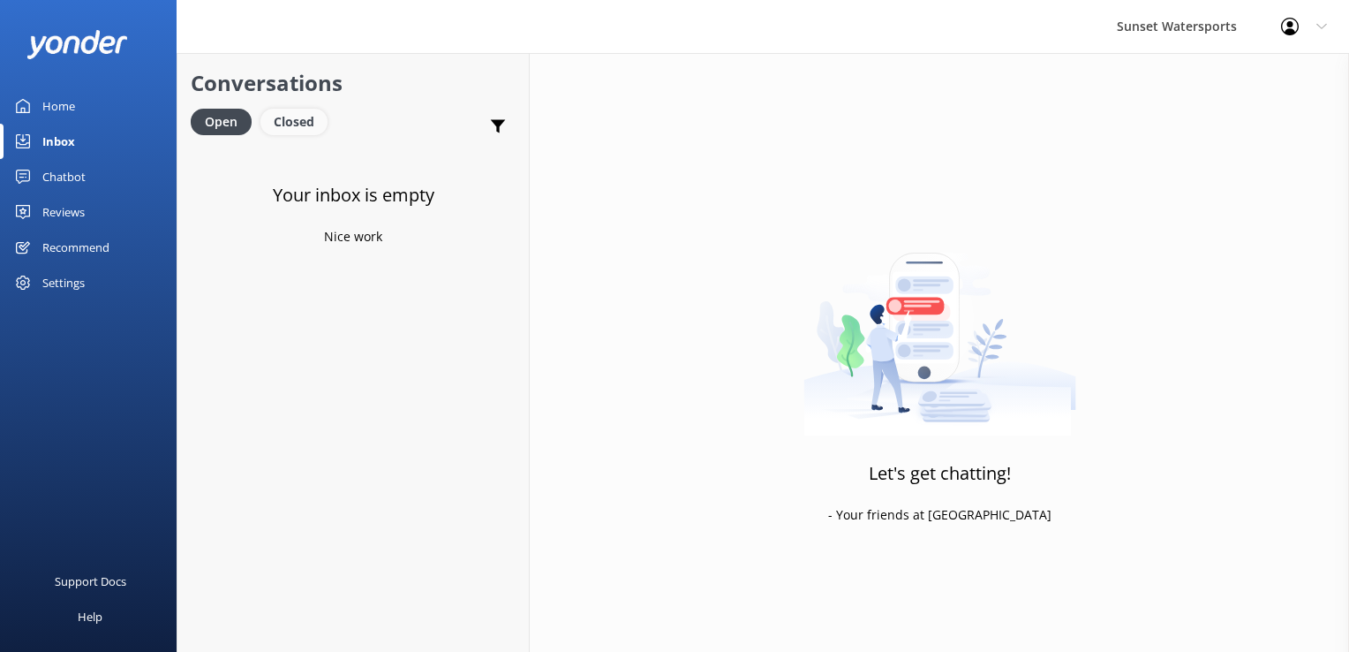
click at [314, 120] on div "Closed" at bounding box center [294, 122] width 67 height 26
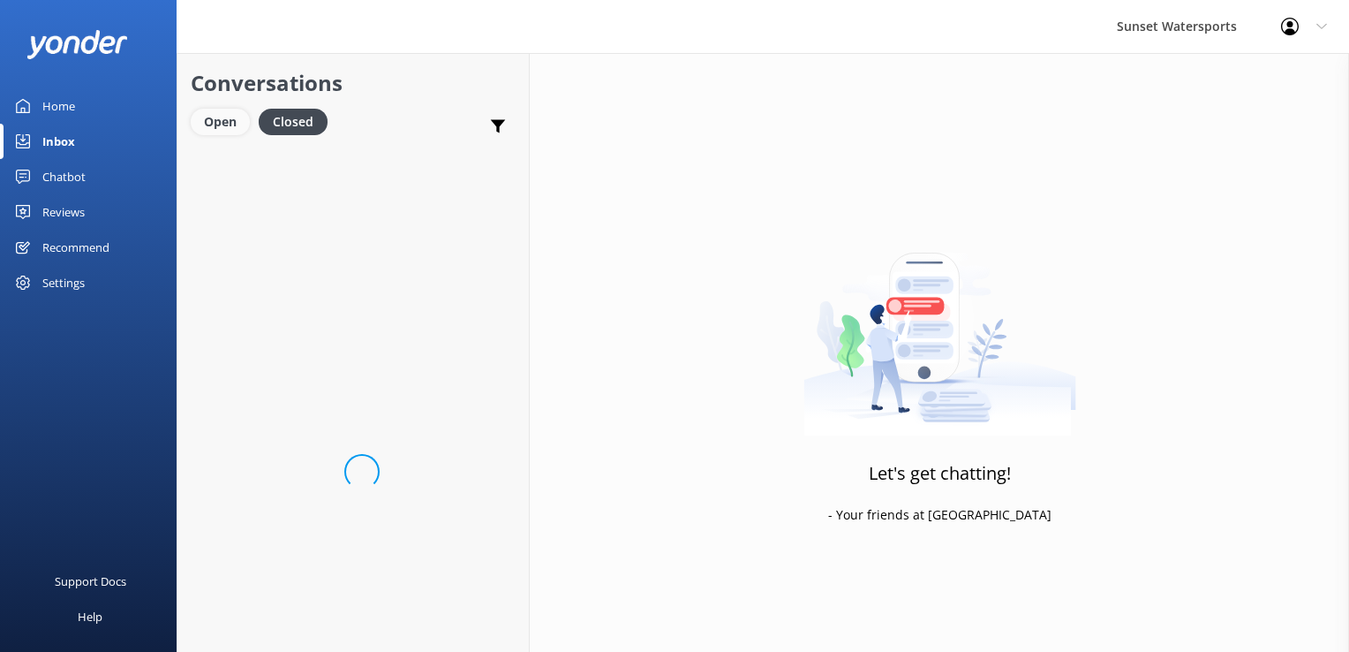
click at [211, 109] on div "Open" at bounding box center [220, 122] width 59 height 26
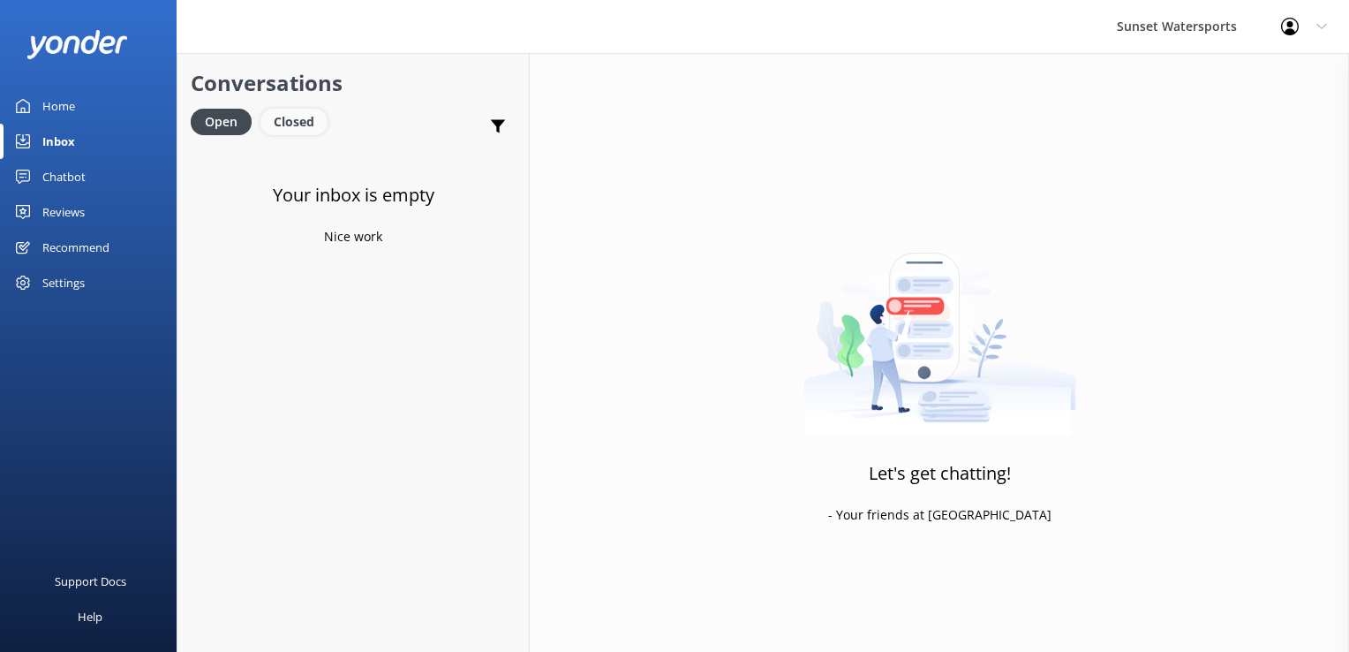
click at [284, 109] on div "Closed" at bounding box center [294, 122] width 67 height 26
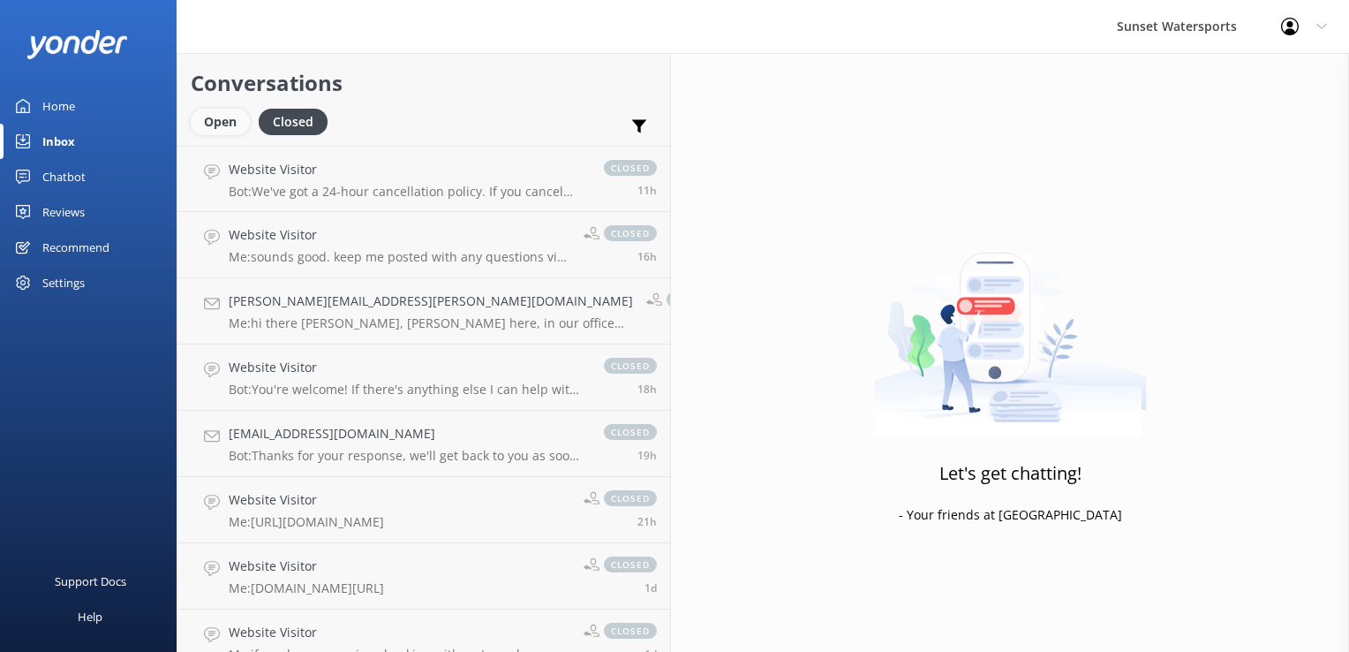
click at [230, 122] on div "Open" at bounding box center [220, 122] width 59 height 26
